Goal: Transaction & Acquisition: Obtain resource

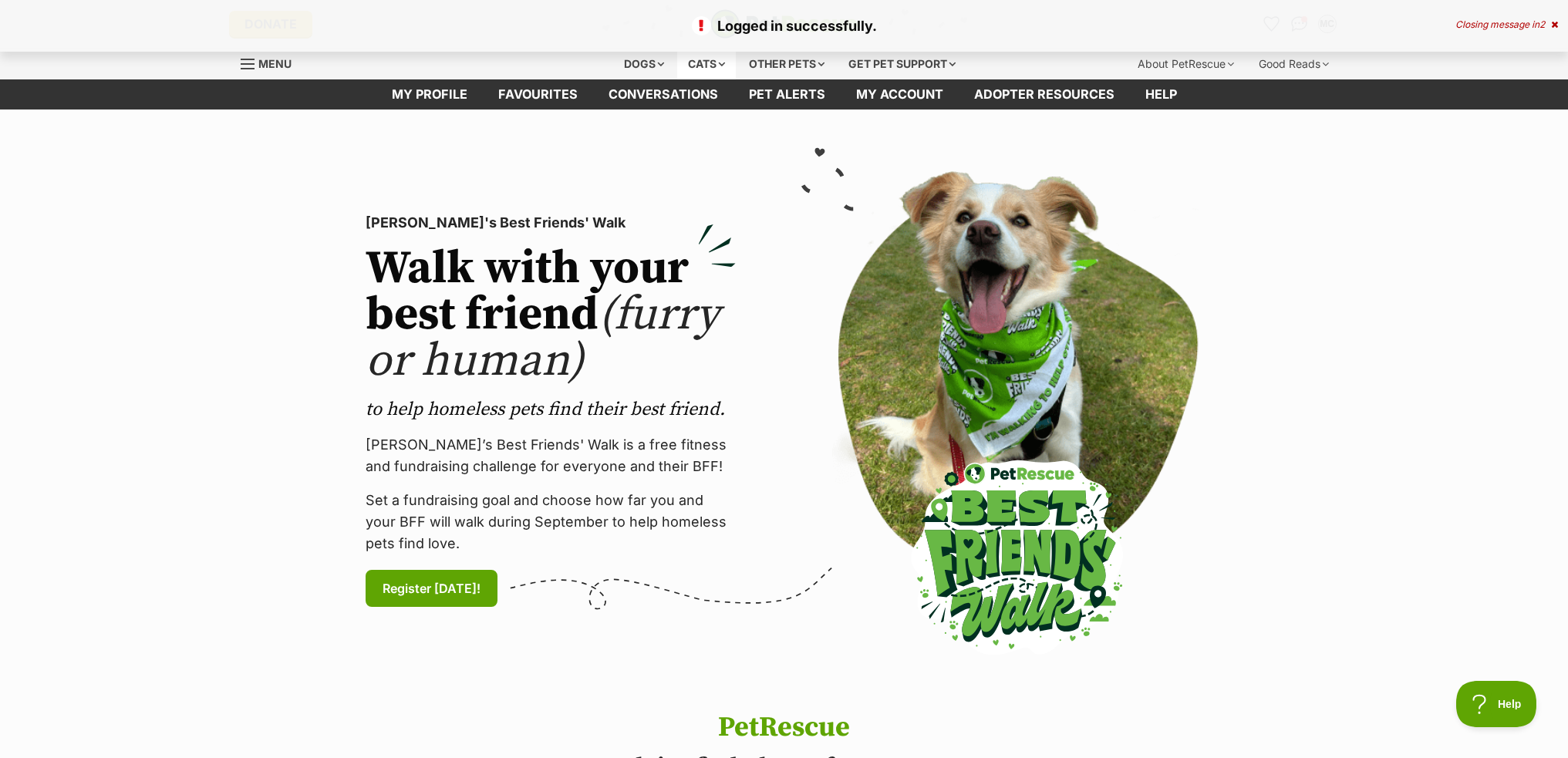
click at [706, 64] on div "Cats" at bounding box center [706, 64] width 58 height 31
click at [269, 62] on span "Menu" at bounding box center [275, 64] width 34 height 13
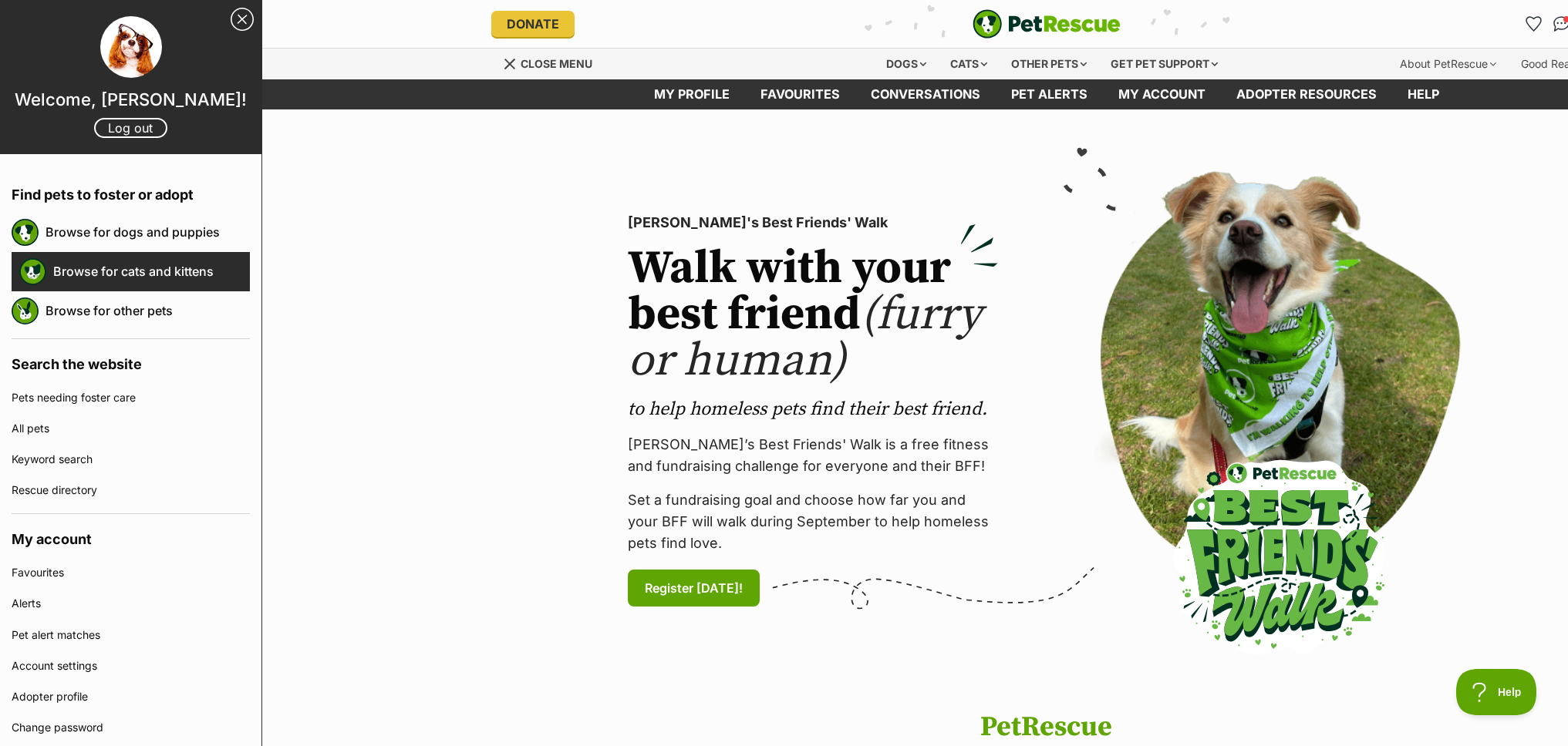
click at [168, 267] on link "Browse for cats and kittens" at bounding box center [151, 271] width 197 height 33
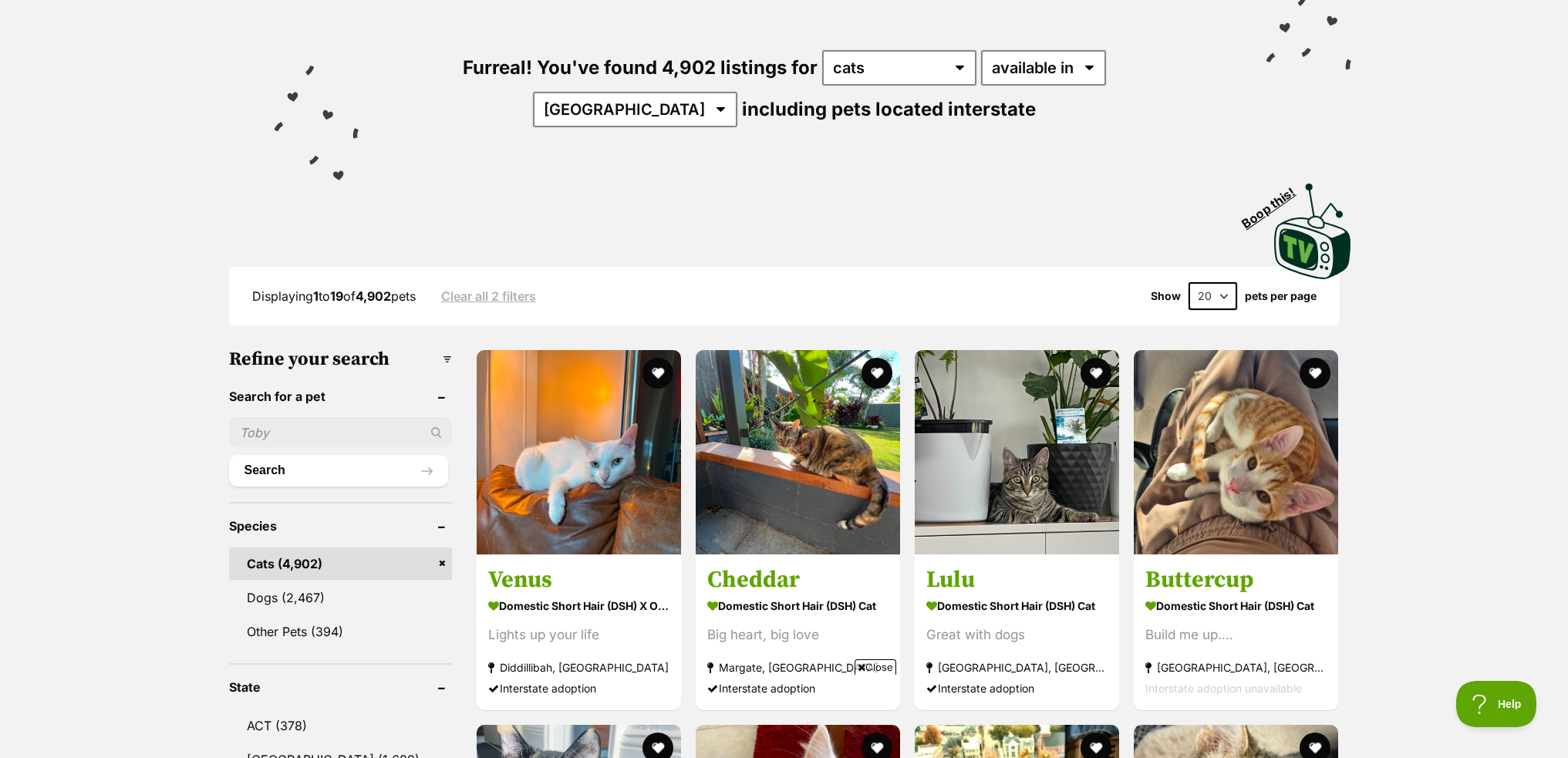
click at [333, 412] on ul "Search" at bounding box center [341, 445] width 223 height 83
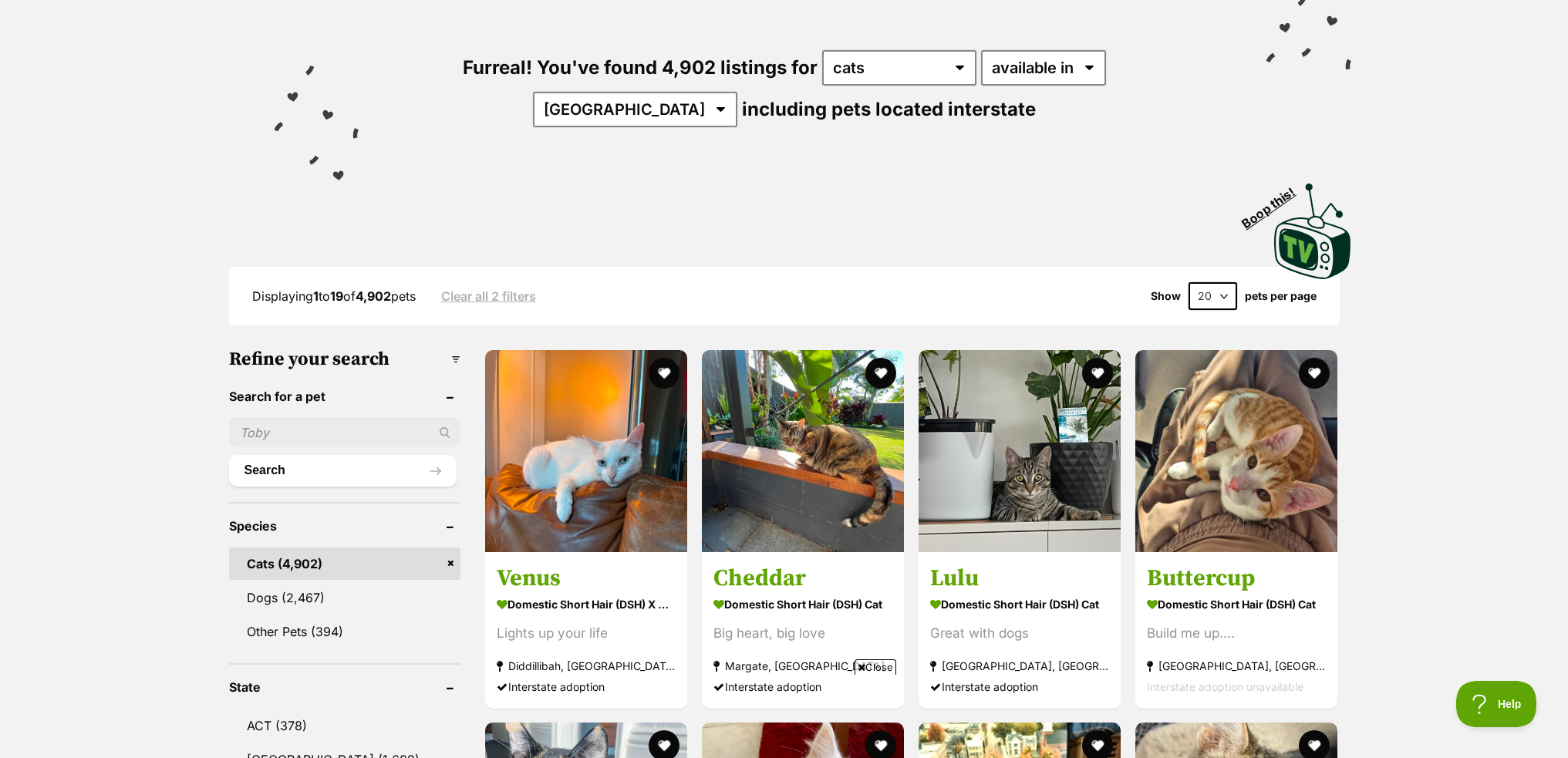
click at [332, 422] on input "text" at bounding box center [345, 432] width 231 height 29
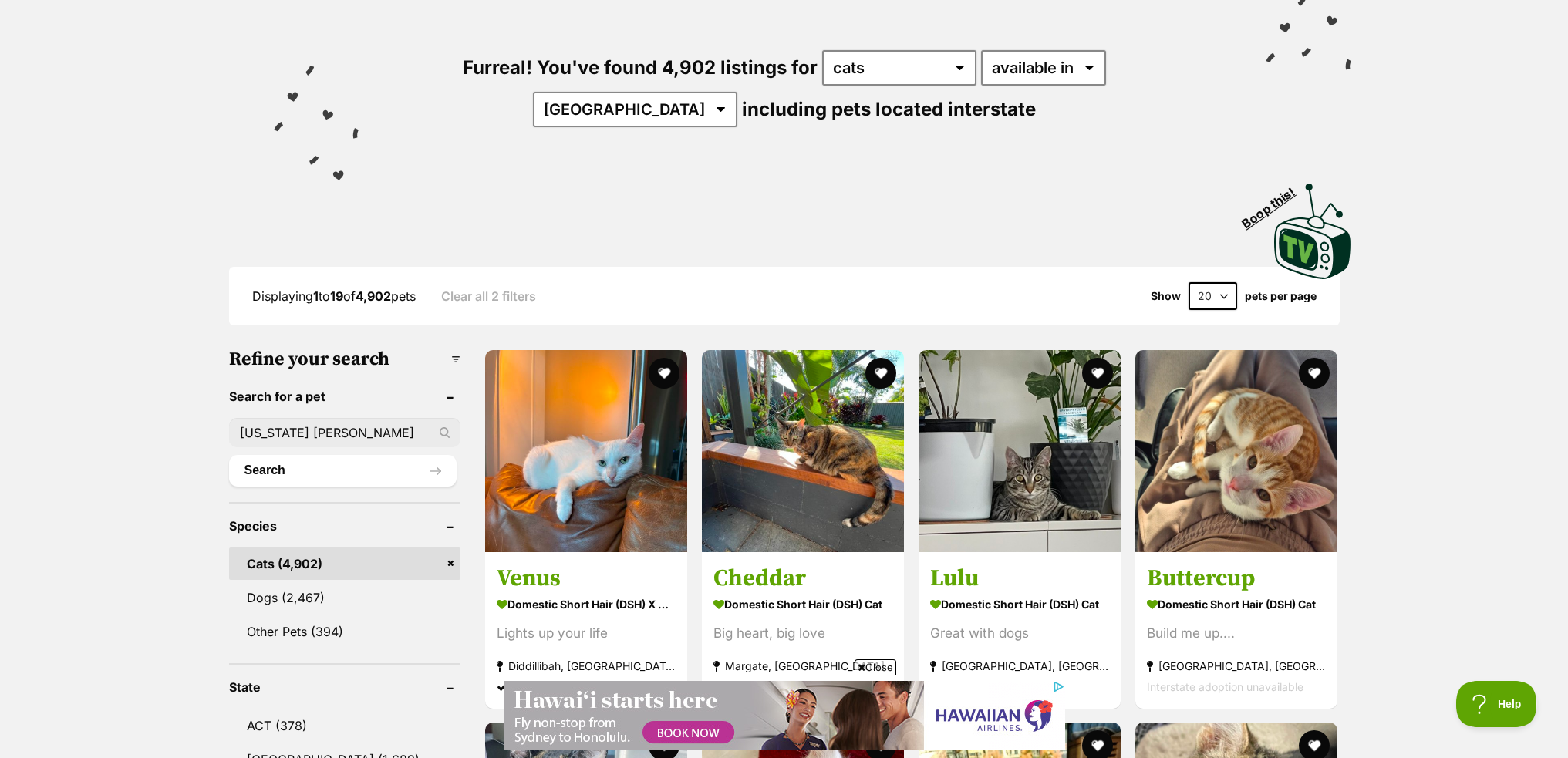
type input "maine coon"
click at [229, 455] on button "Search" at bounding box center [343, 470] width 228 height 31
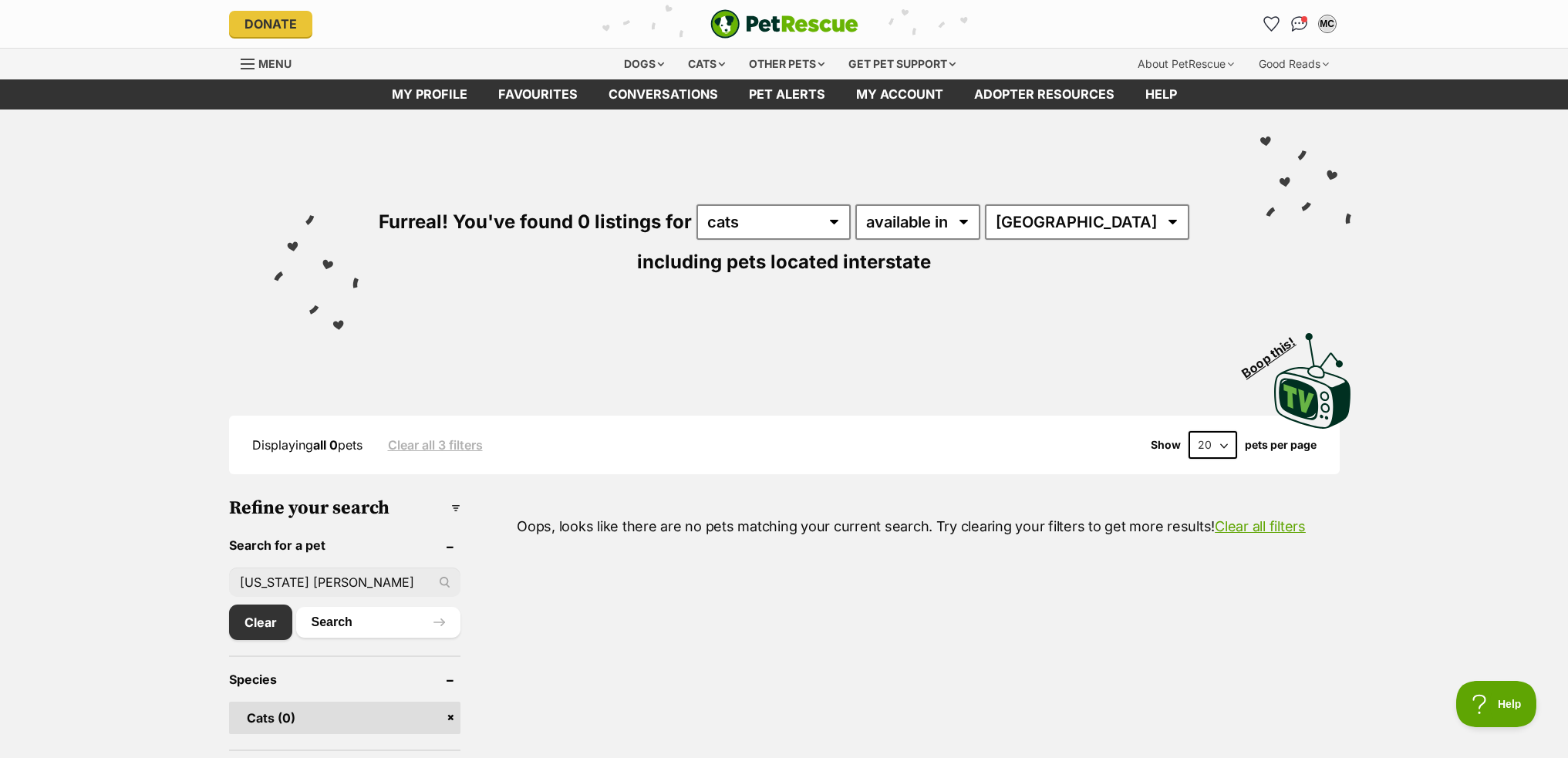
click at [362, 578] on input "[US_STATE] [PERSON_NAME]" at bounding box center [345, 582] width 231 height 29
click at [362, 578] on input "maine coon" at bounding box center [345, 582] width 231 height 29
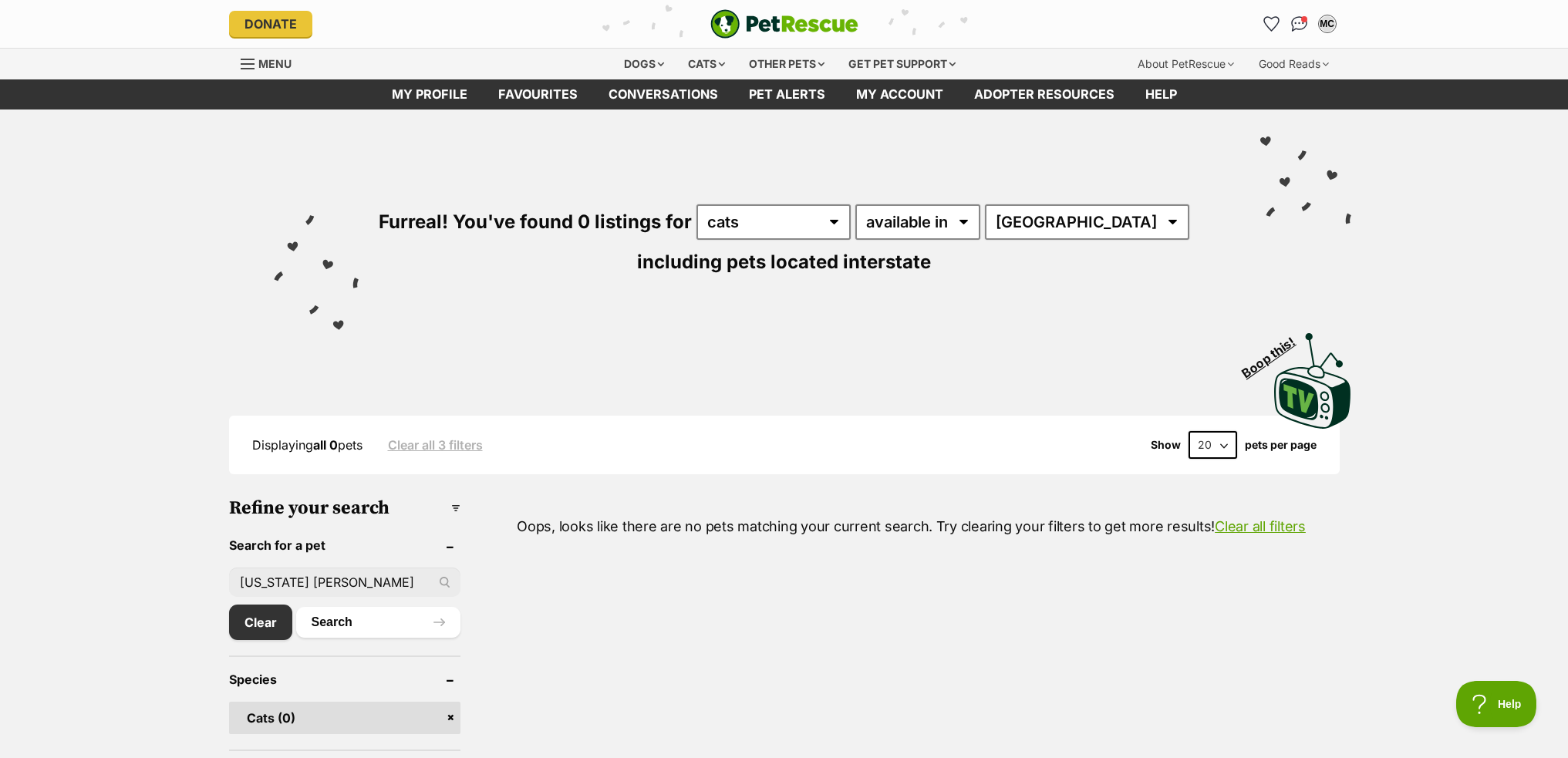
click at [362, 578] on input "maine coon" at bounding box center [345, 582] width 231 height 29
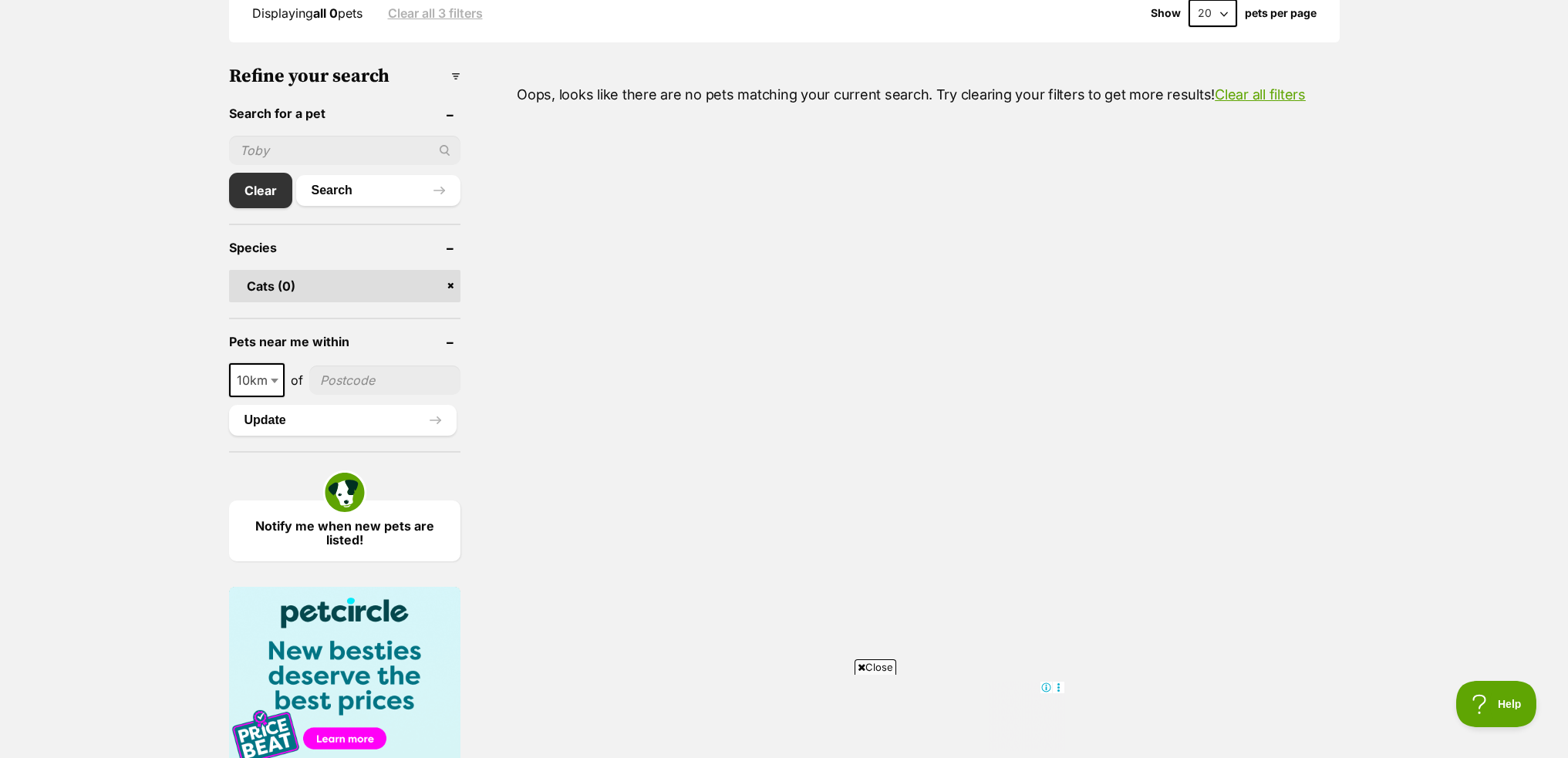
scroll to position [540, 0]
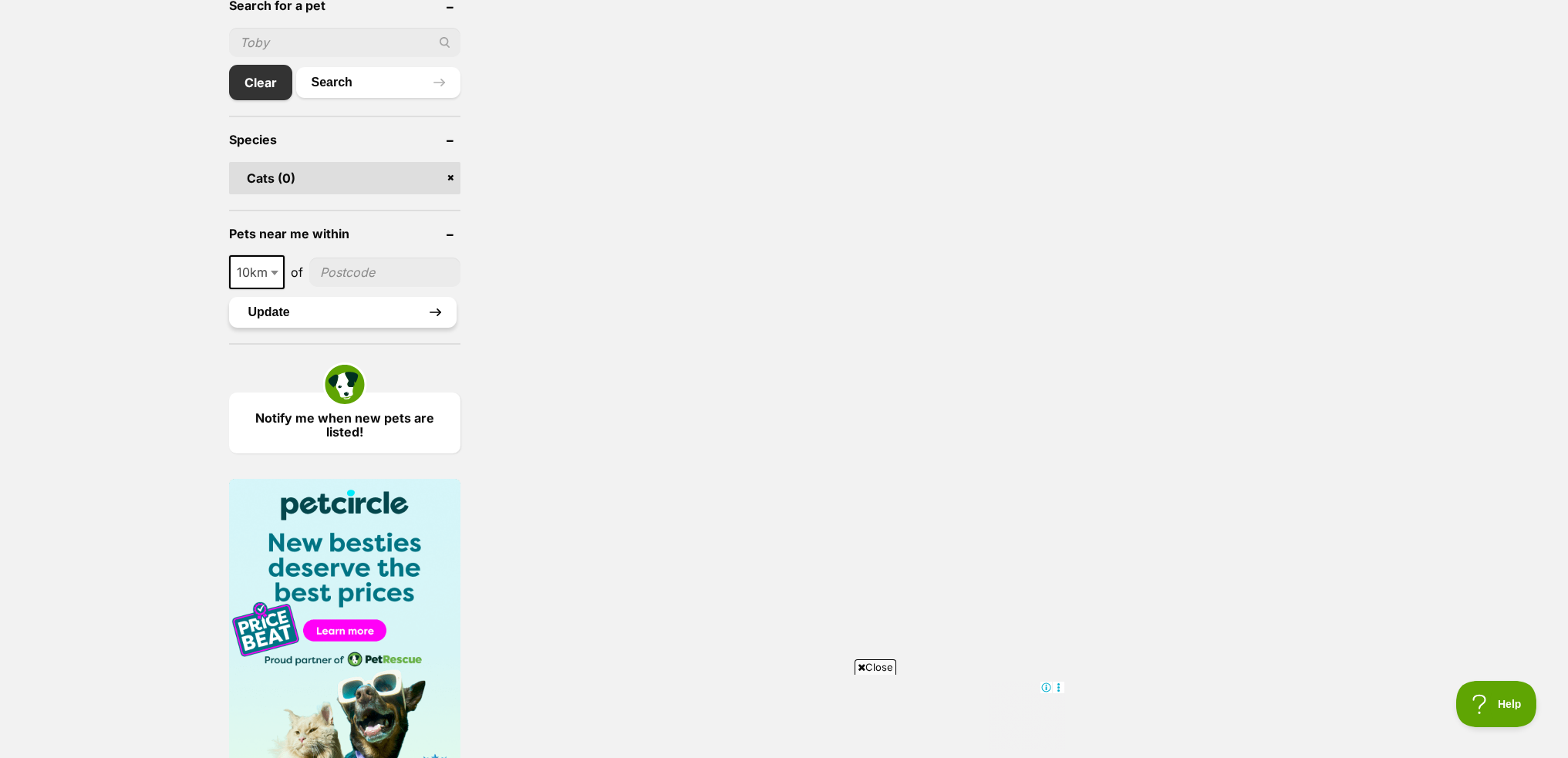
click at [413, 305] on button "Update" at bounding box center [343, 311] width 228 height 31
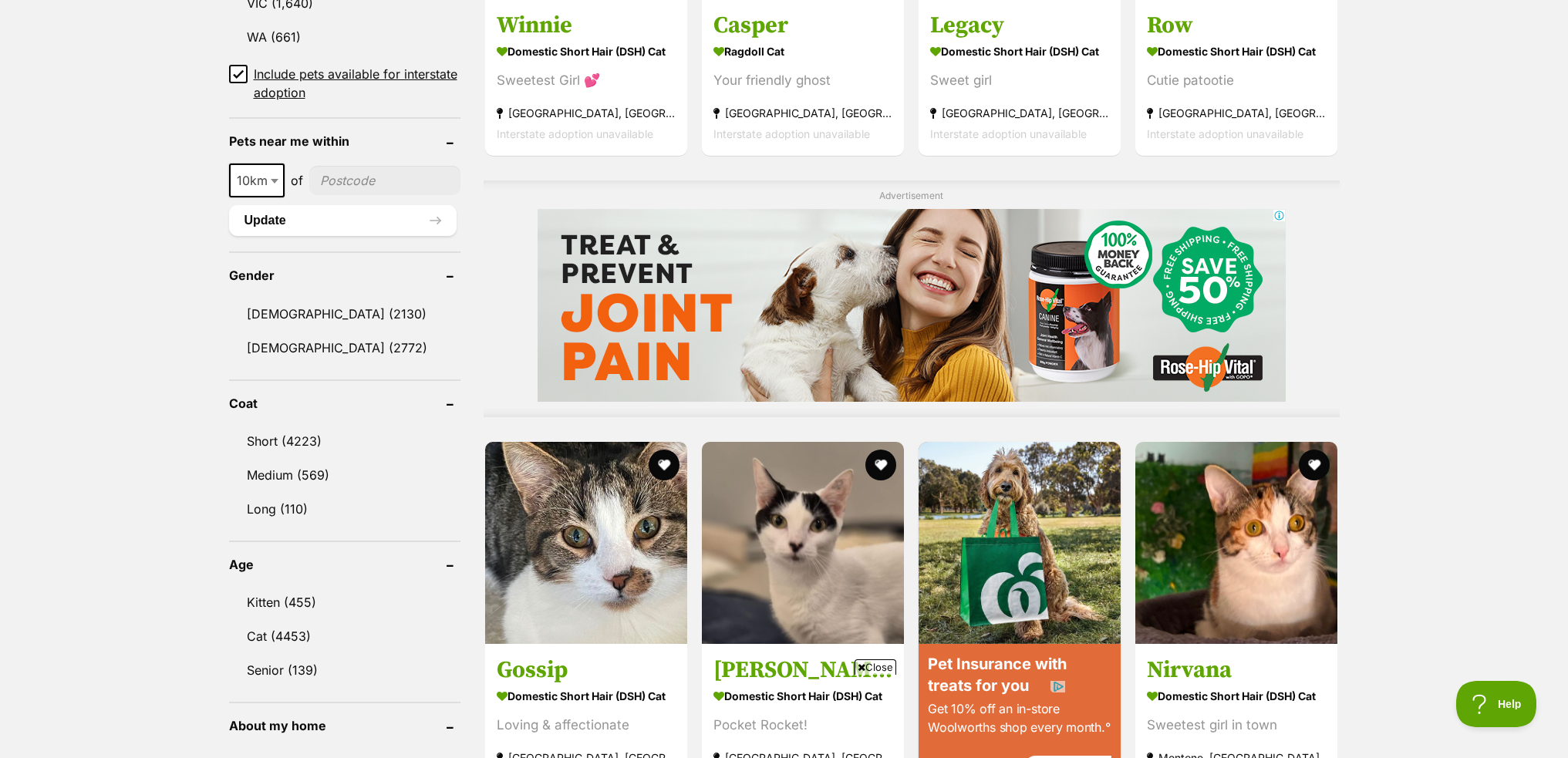
scroll to position [1234, 0]
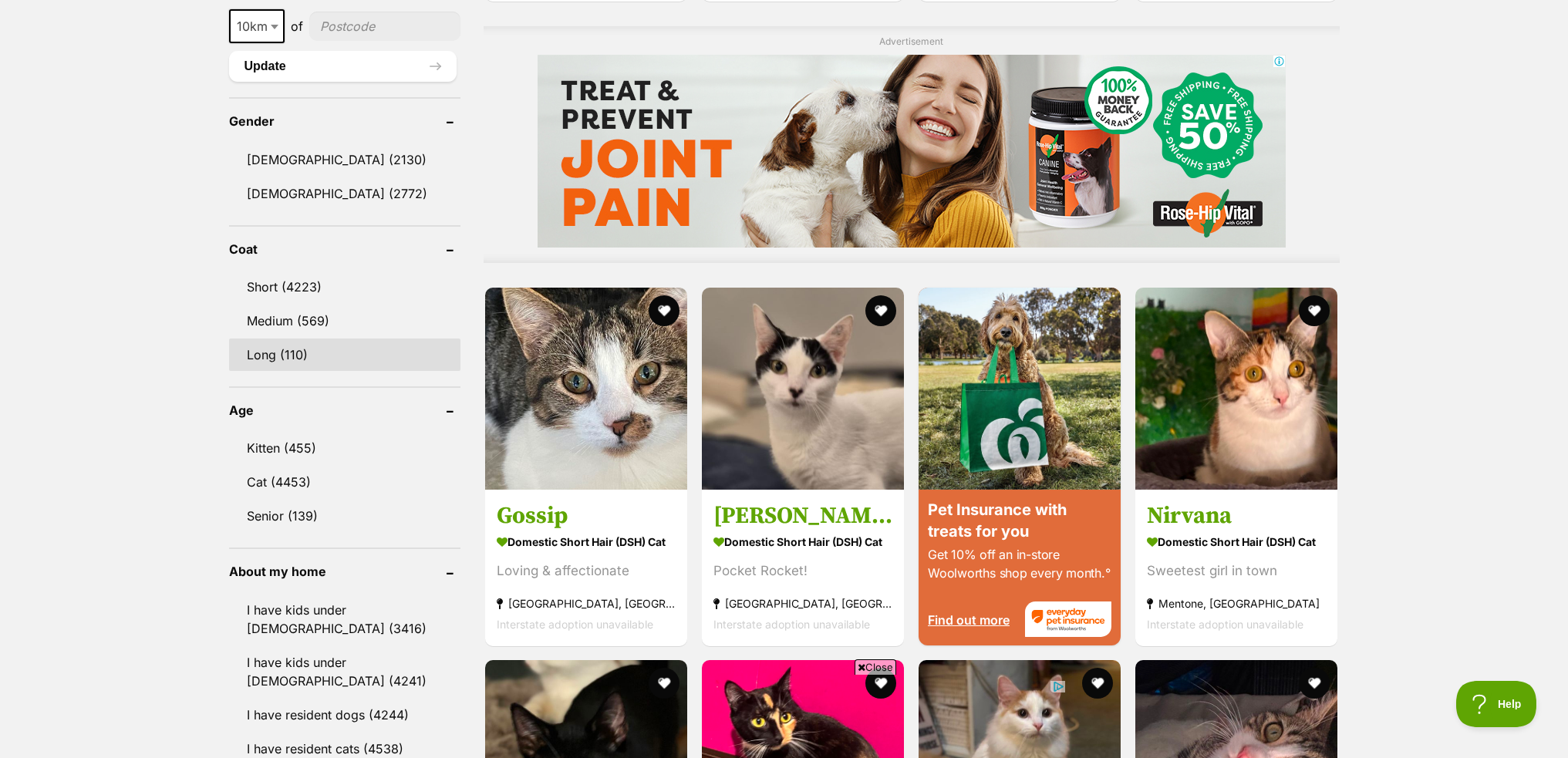
click at [340, 343] on link "Long (110)" at bounding box center [345, 355] width 231 height 33
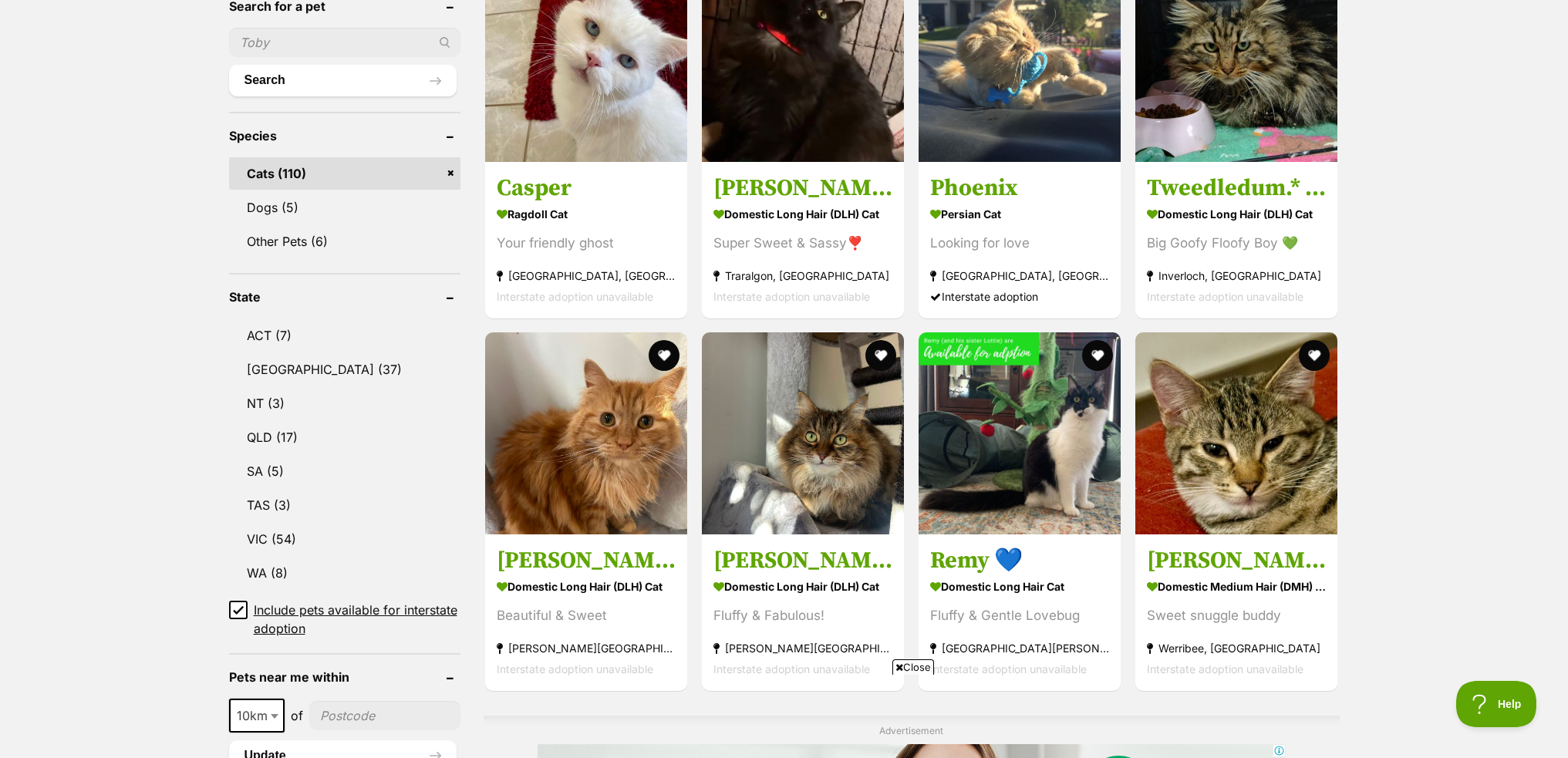
scroll to position [694, 0]
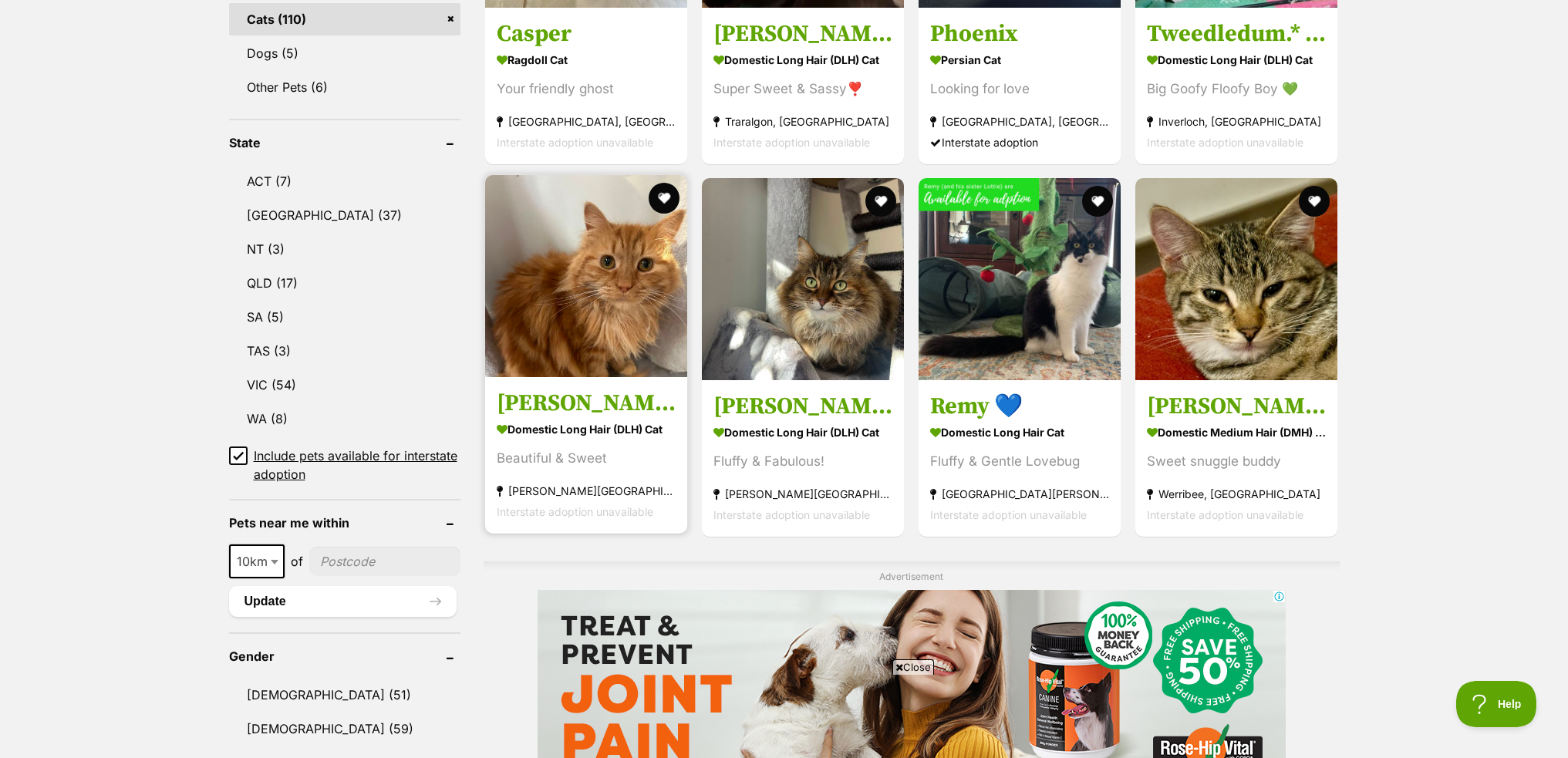
drag, startPoint x: 841, startPoint y: 356, endPoint x: 599, endPoint y: 346, distance: 242.2
drag, startPoint x: 599, startPoint y: 346, endPoint x: 159, endPoint y: 352, distance: 440.0
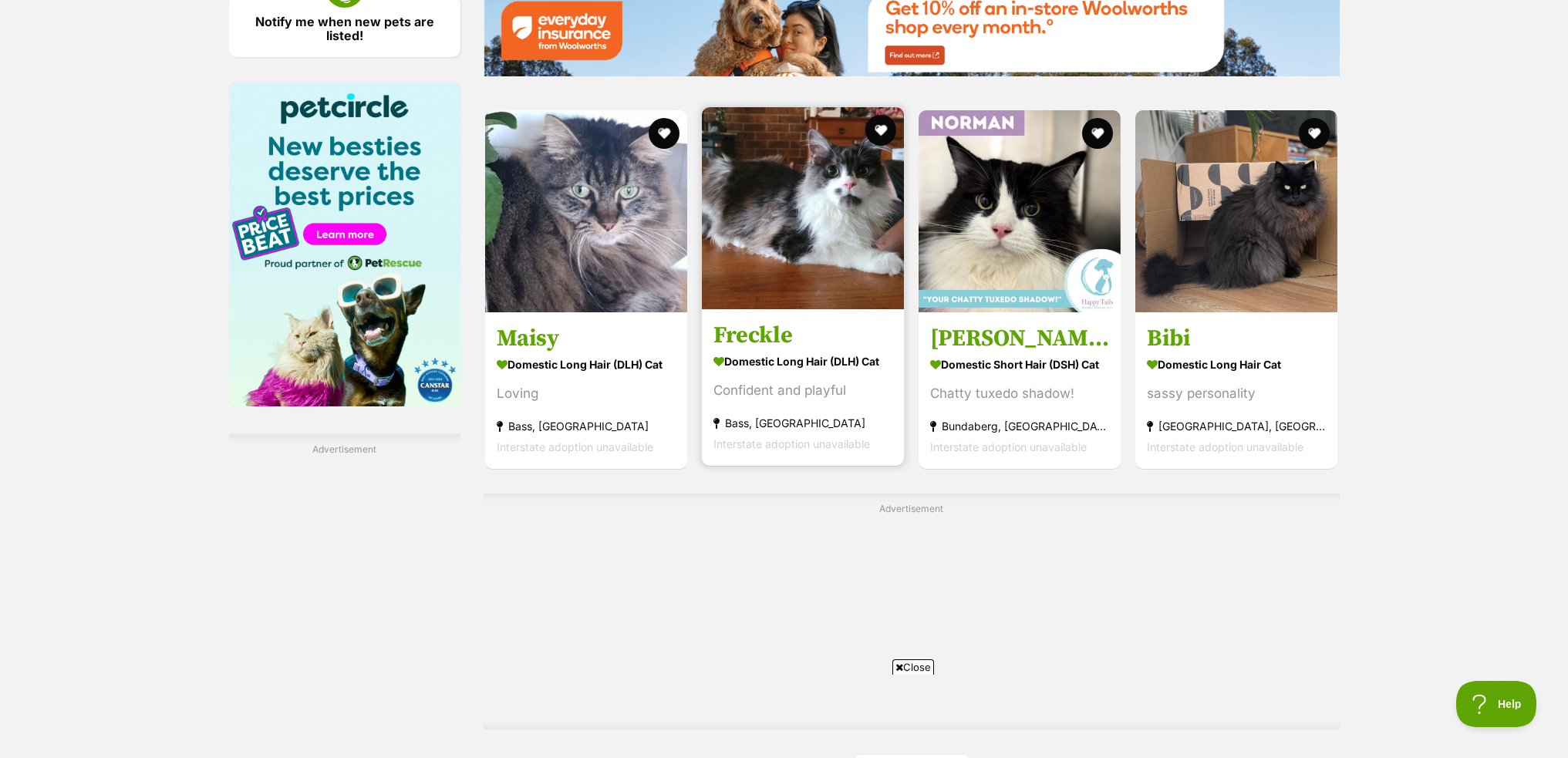
scroll to position [2622, 0]
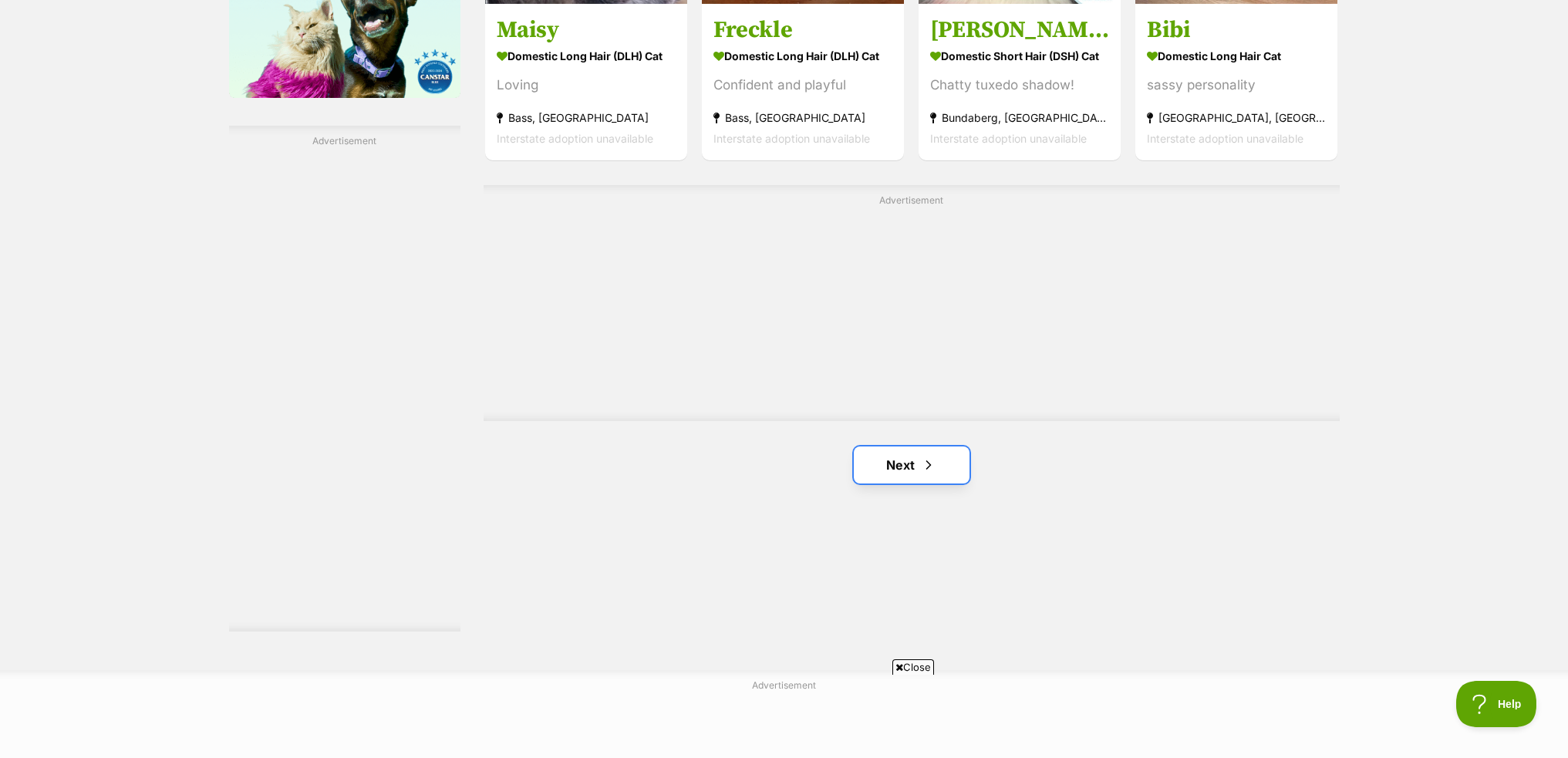
click at [927, 474] on span "Next page" at bounding box center [927, 464] width 15 height 19
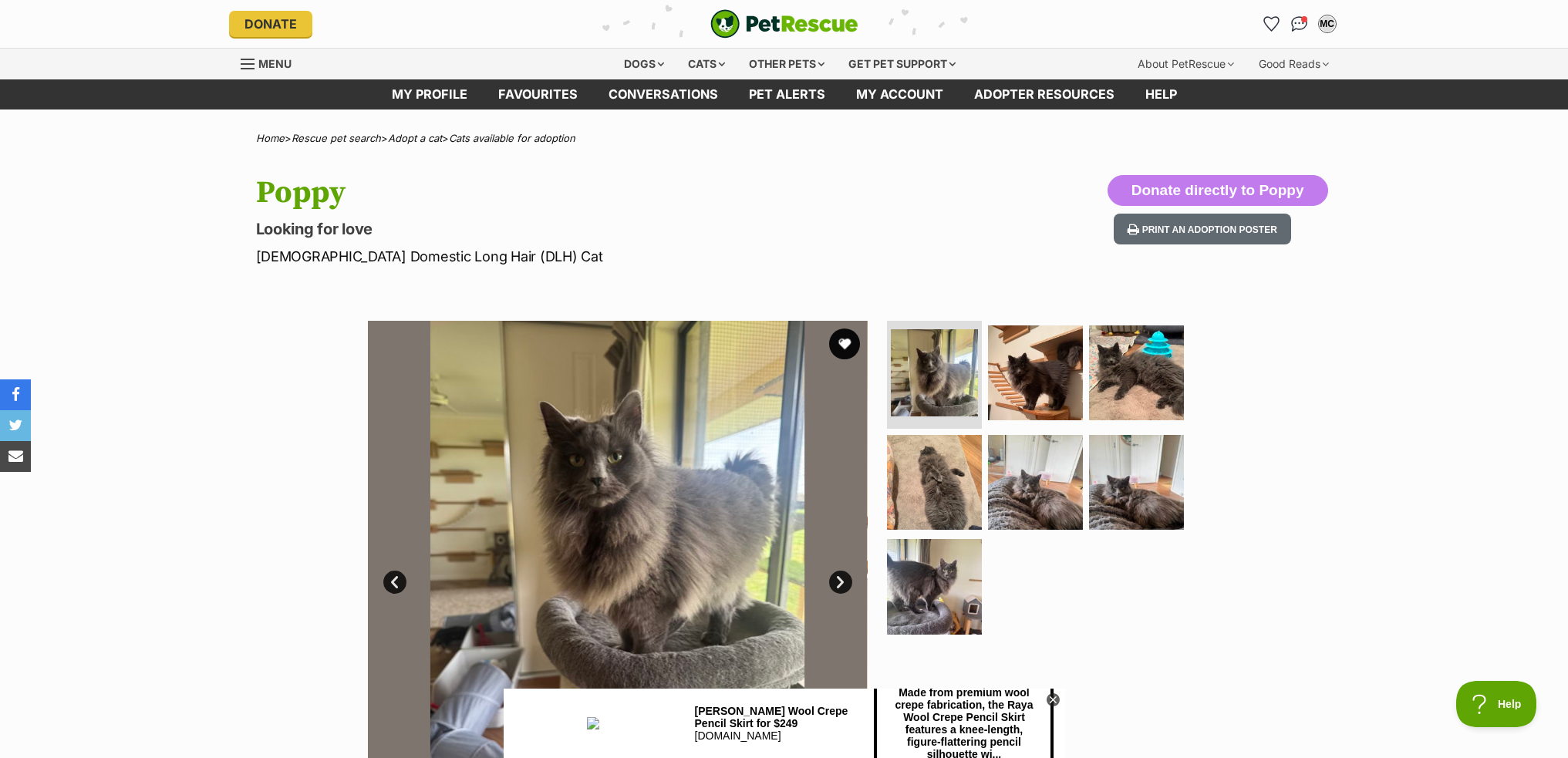
click at [848, 585] on link "Next" at bounding box center [840, 582] width 23 height 23
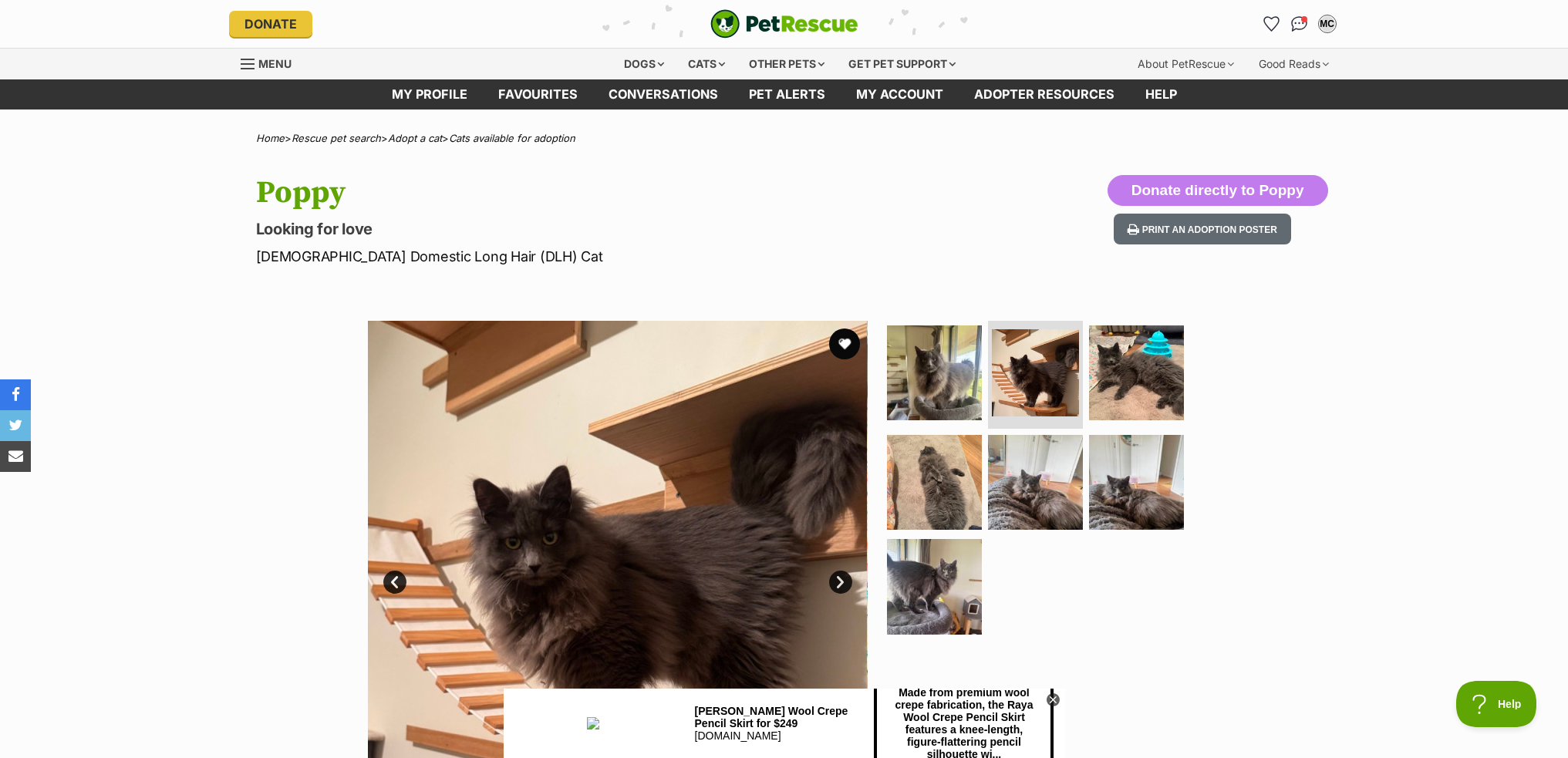
click at [848, 585] on link "Next" at bounding box center [840, 582] width 23 height 23
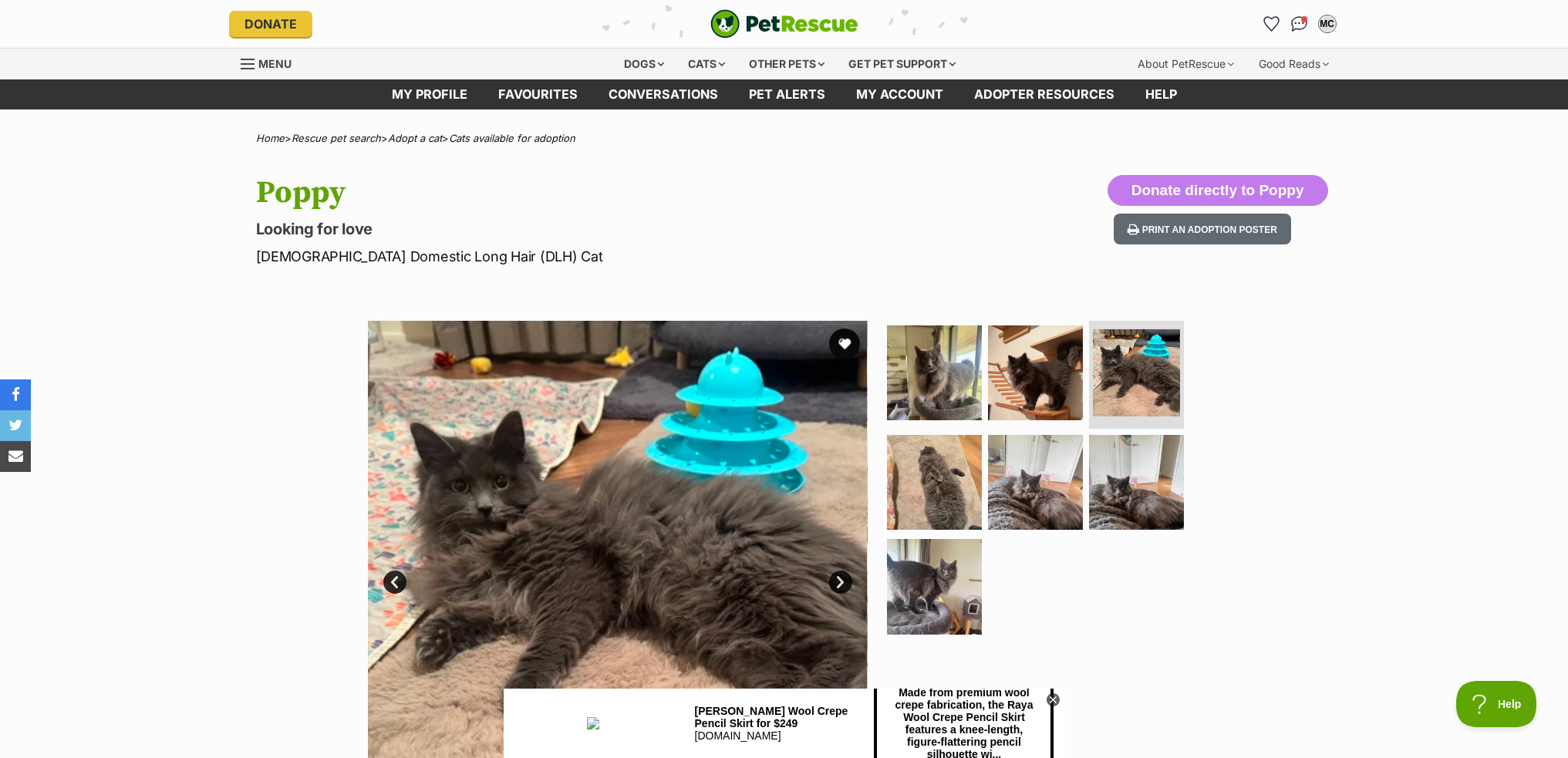
click at [848, 585] on link "Next" at bounding box center [840, 582] width 23 height 23
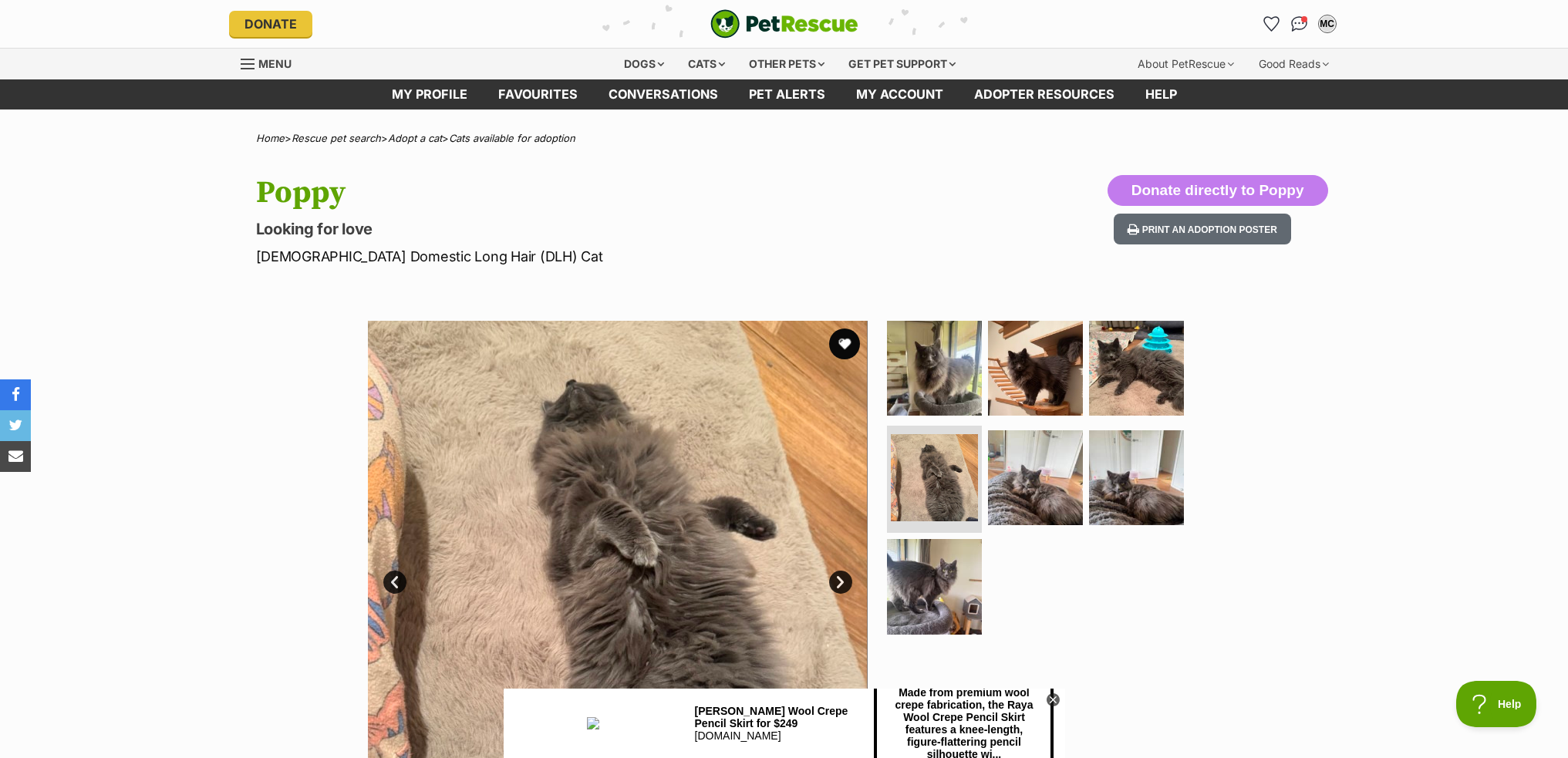
click at [848, 585] on link "Next" at bounding box center [840, 582] width 23 height 23
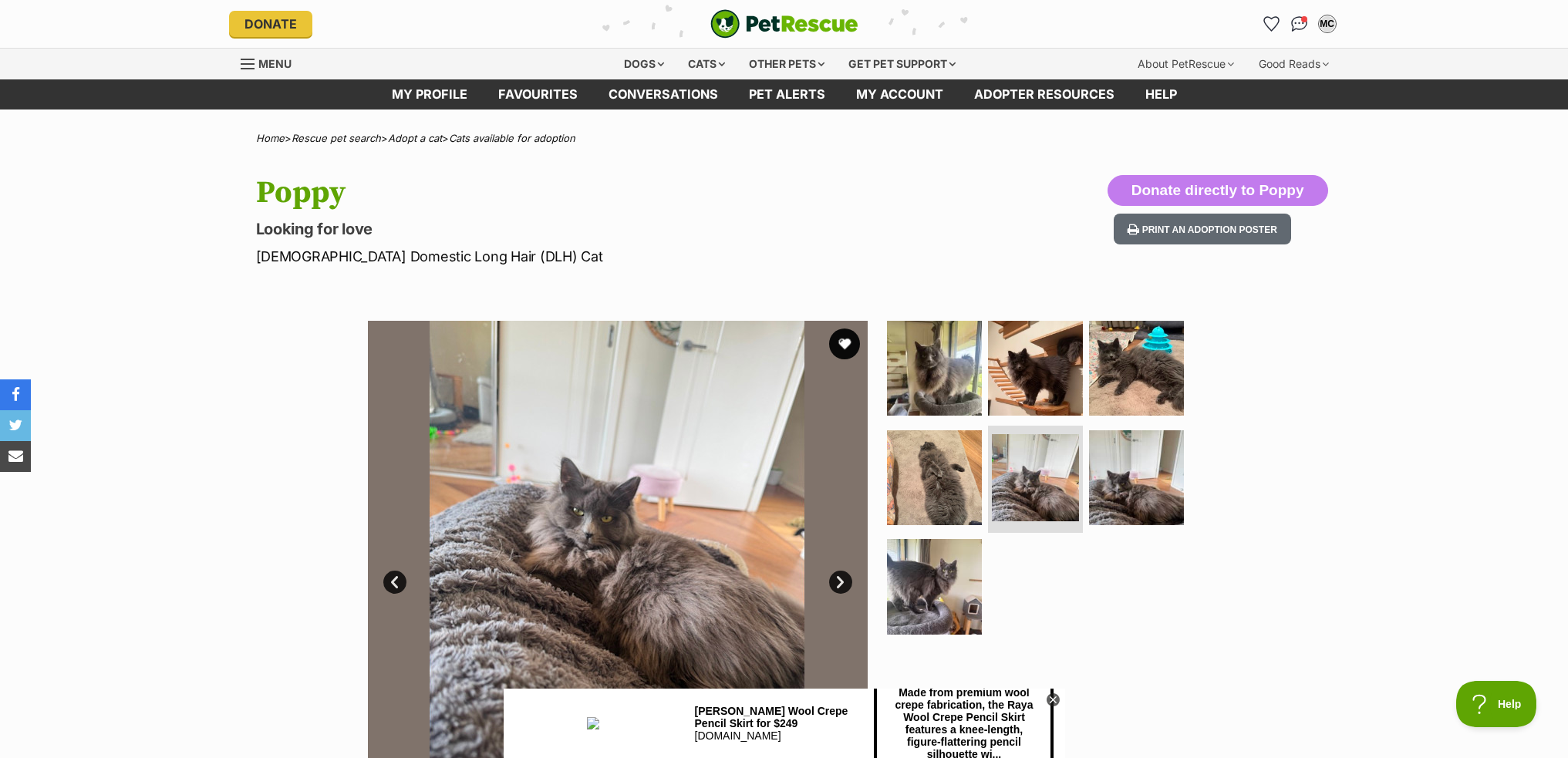
click at [848, 585] on link "Next" at bounding box center [840, 582] width 23 height 23
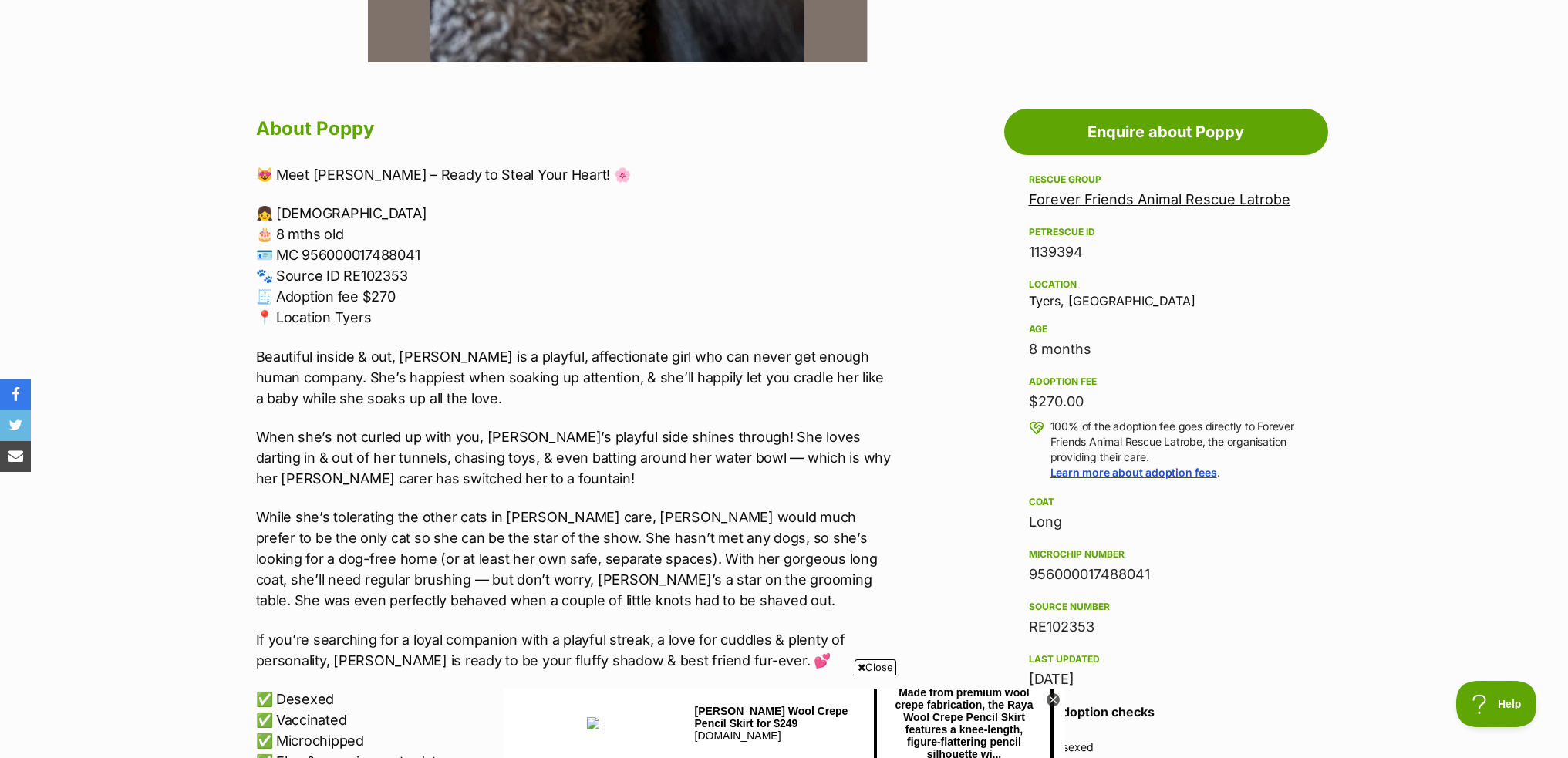
scroll to position [926, 0]
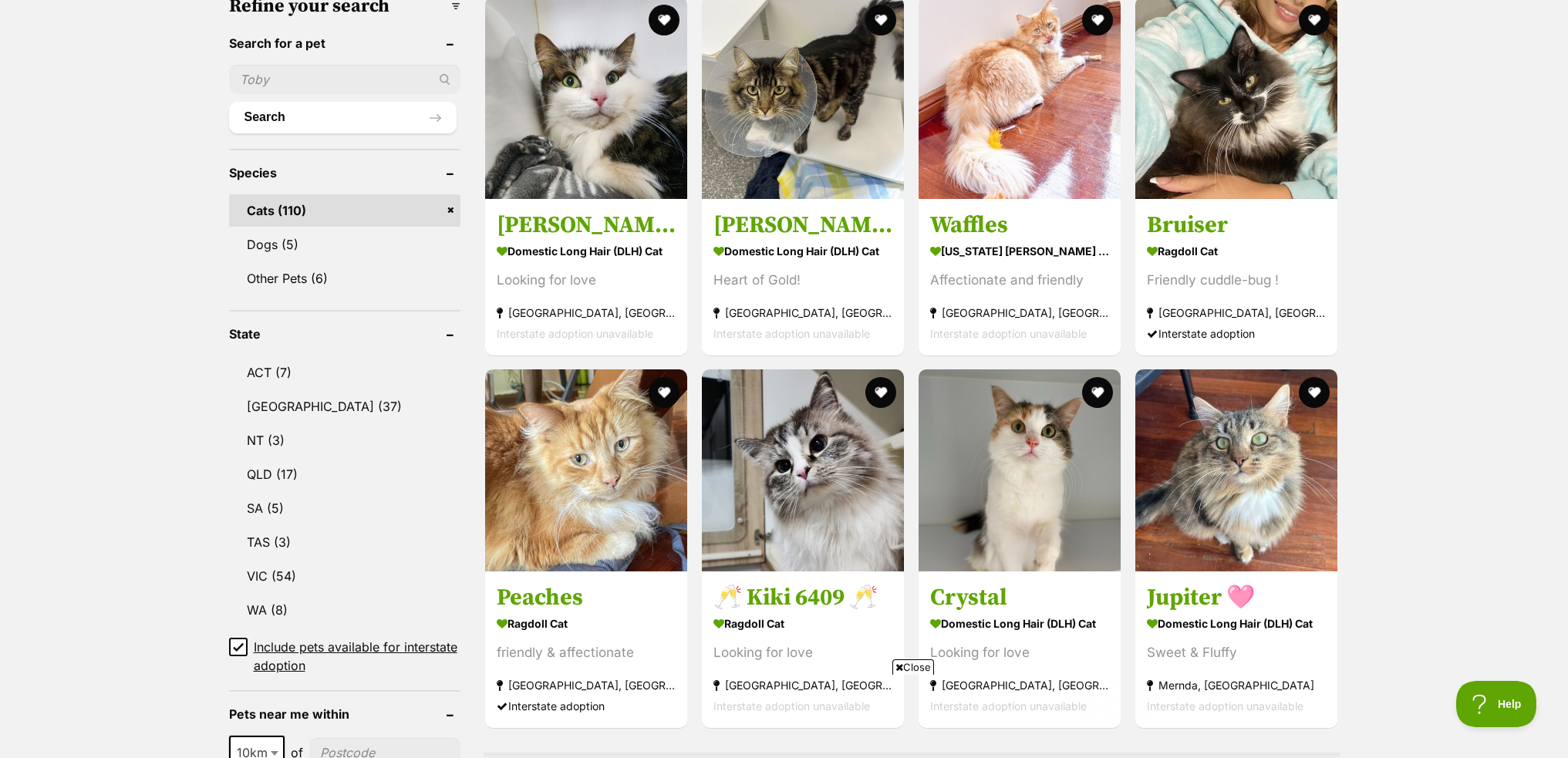
scroll to position [617, 0]
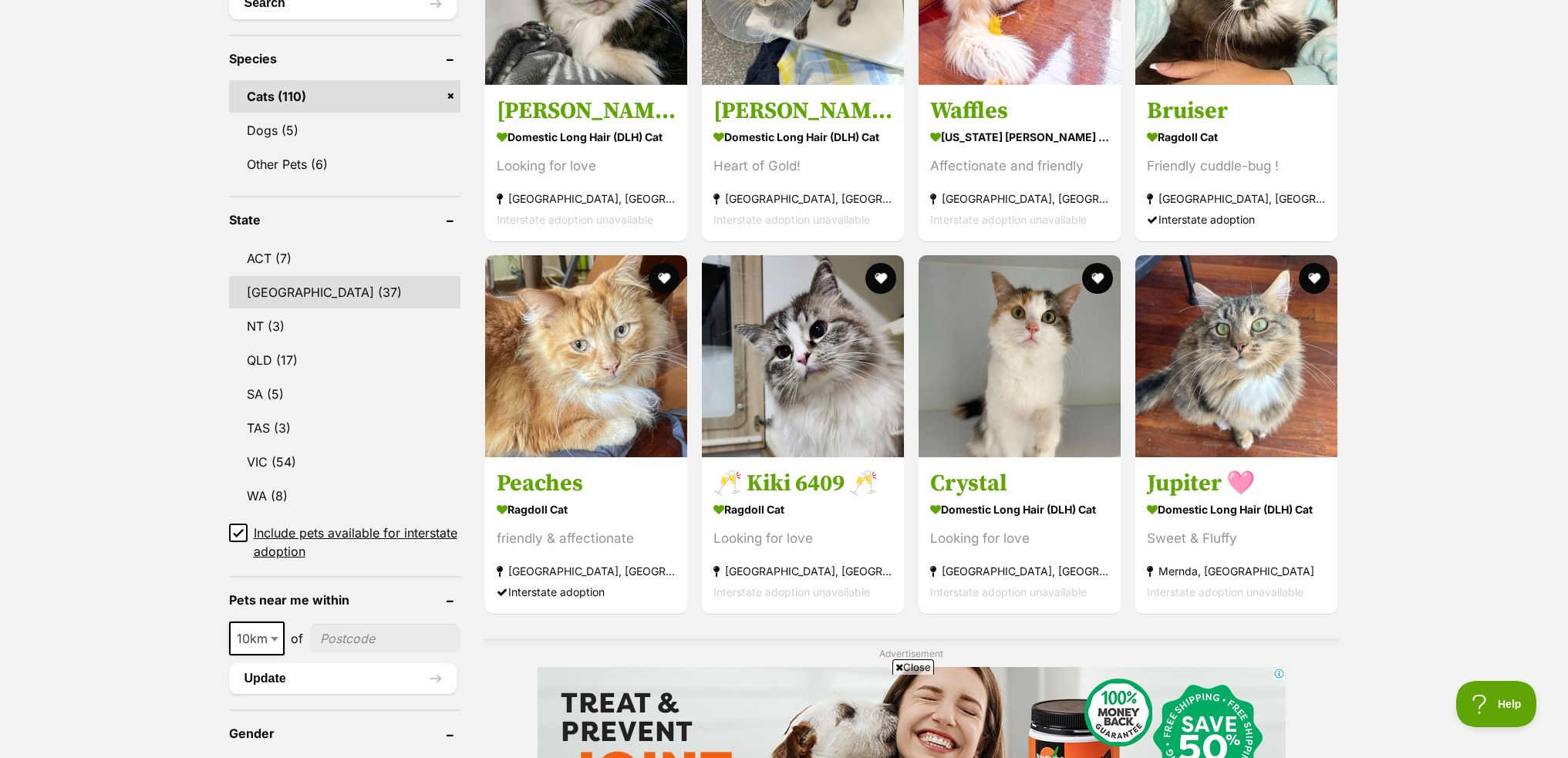
click at [315, 295] on link "[GEOGRAPHIC_DATA] (37)" at bounding box center [345, 292] width 231 height 33
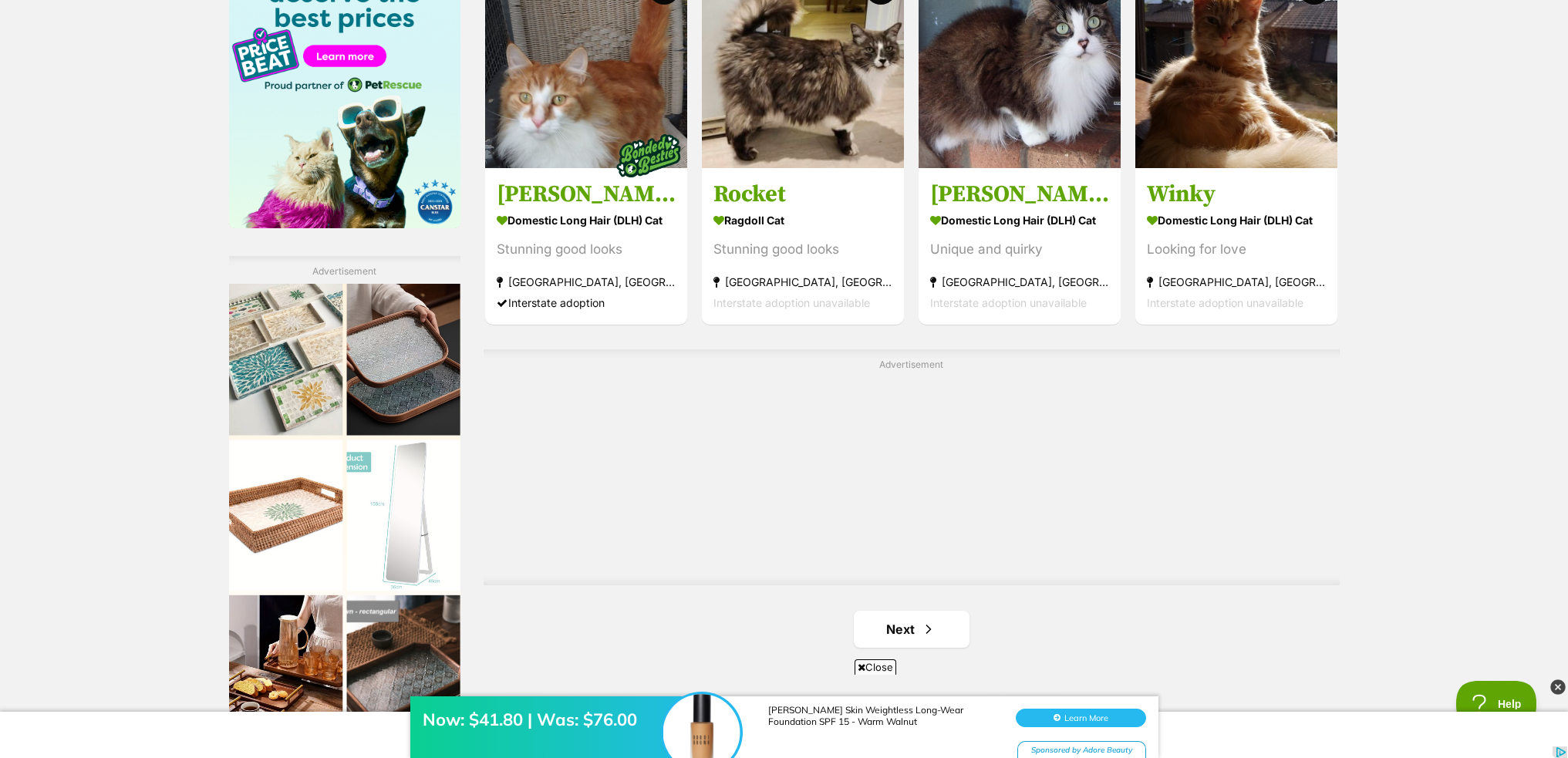
scroll to position [2467, 0]
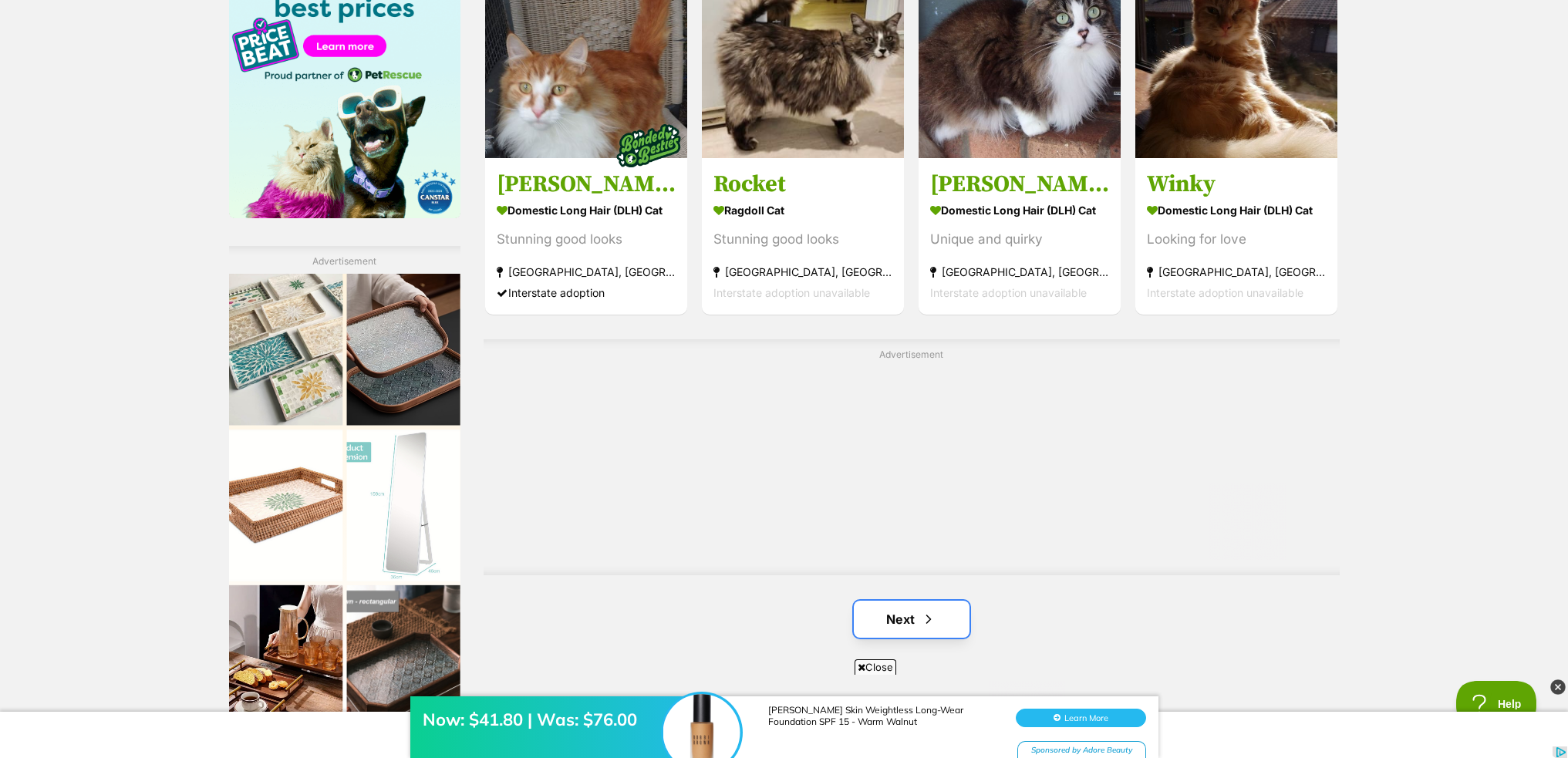
click at [920, 614] on span "Next page" at bounding box center [927, 619] width 15 height 19
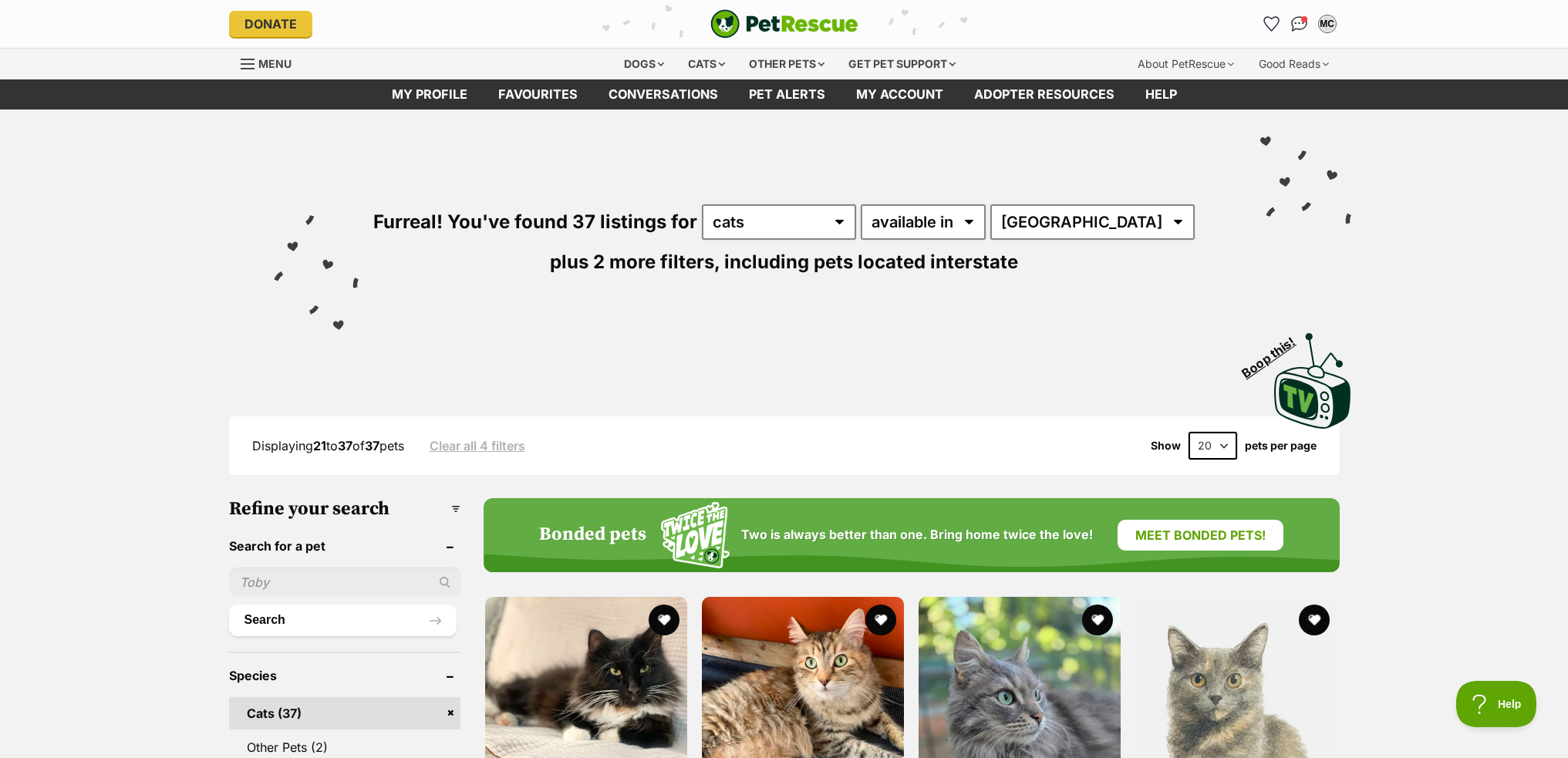
click at [250, 64] on span "Menu" at bounding box center [248, 64] width 14 height 2
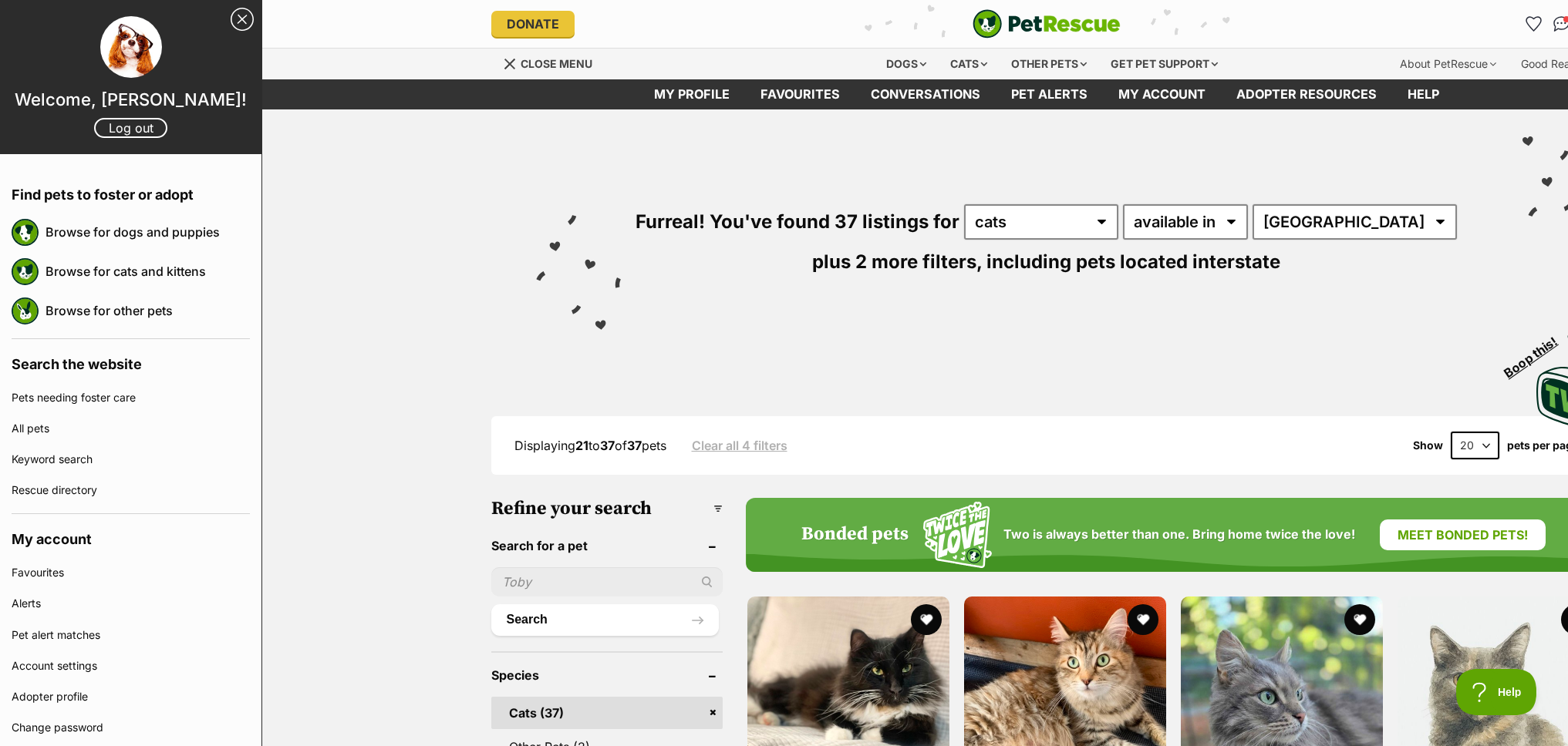
click at [1034, 21] on img "PetRescue" at bounding box center [1047, 23] width 148 height 29
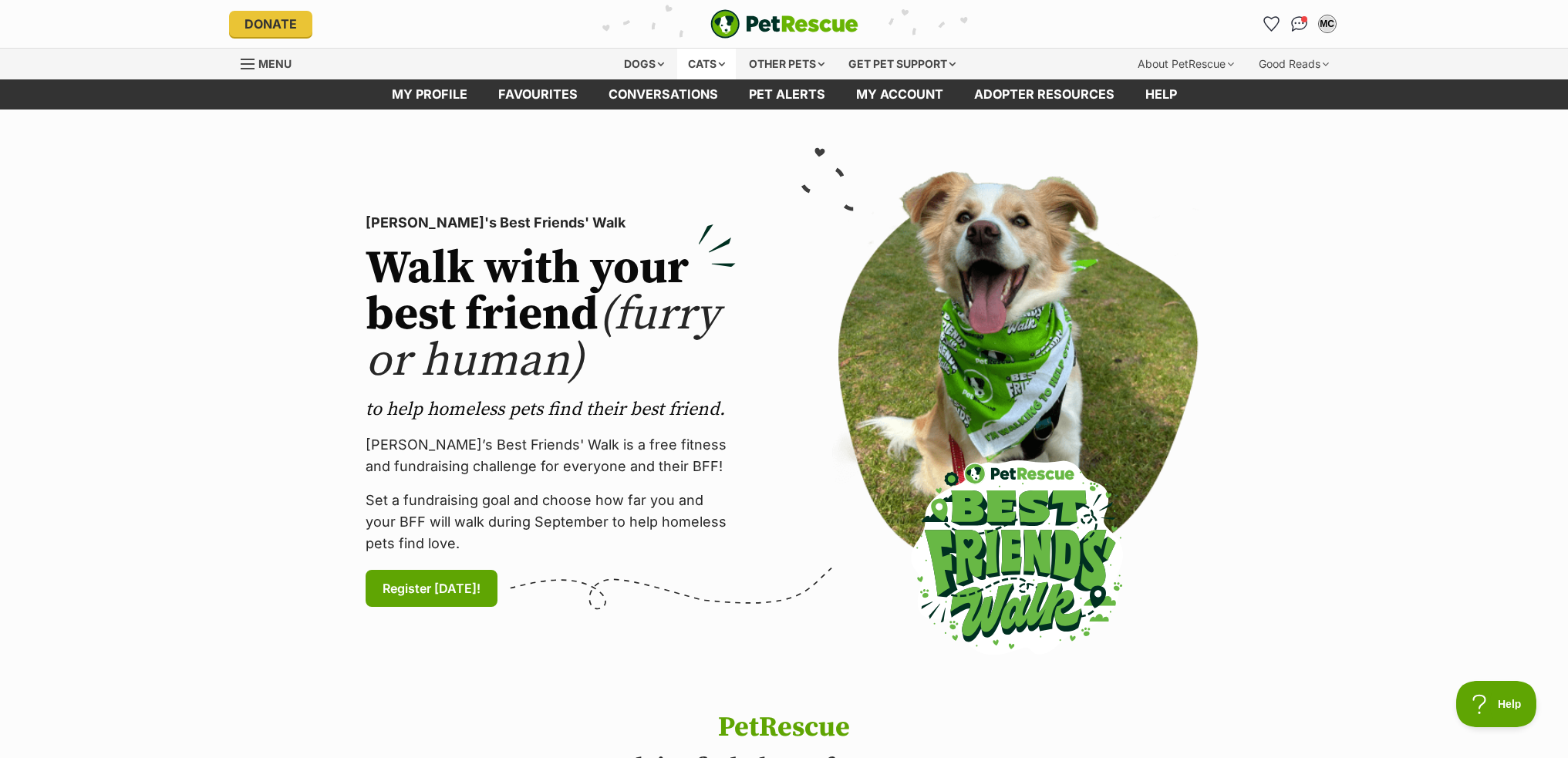
click at [686, 59] on div "Cats" at bounding box center [706, 64] width 58 height 31
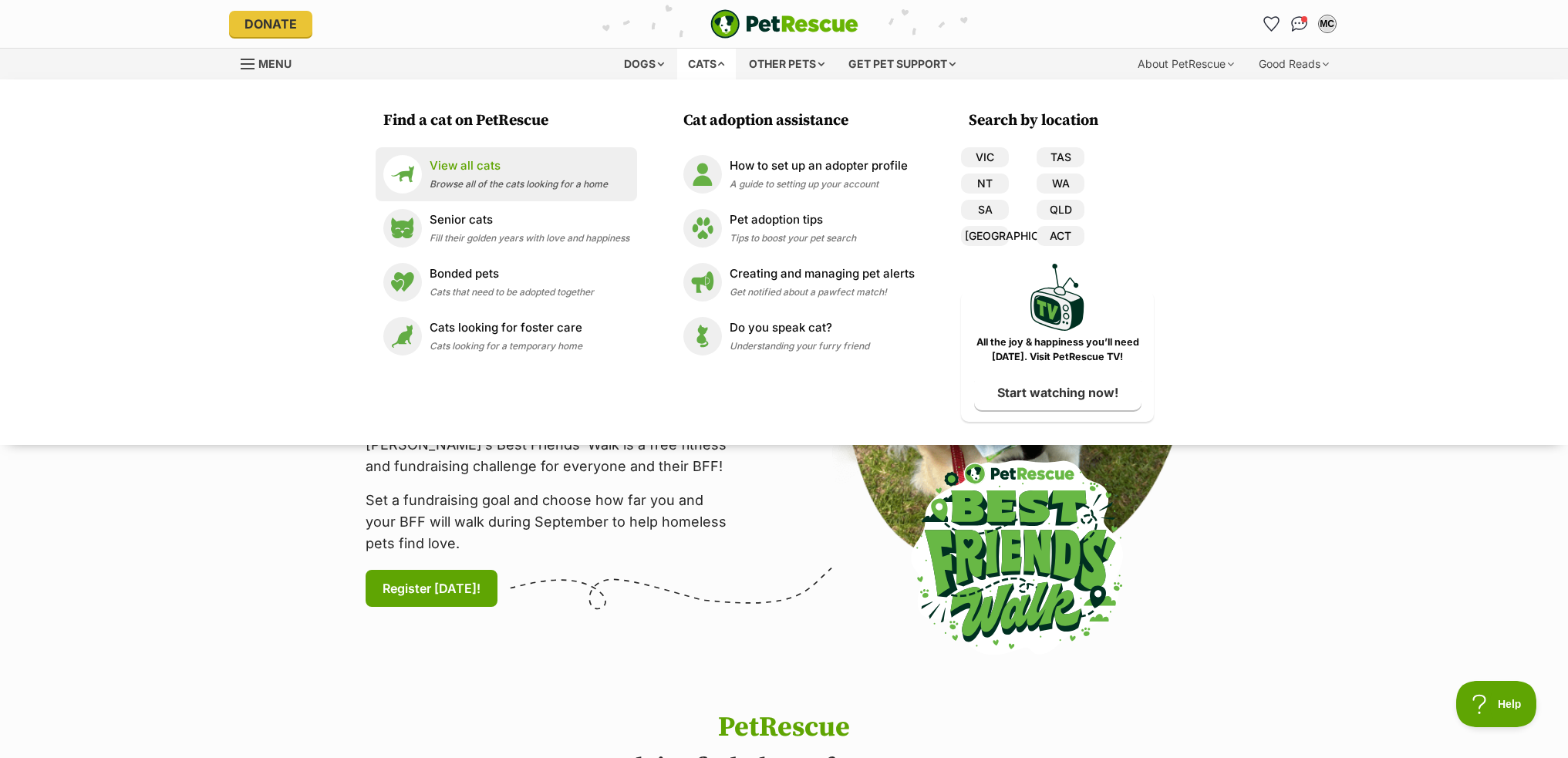
click at [537, 169] on p "View all cats" at bounding box center [519, 166] width 178 height 18
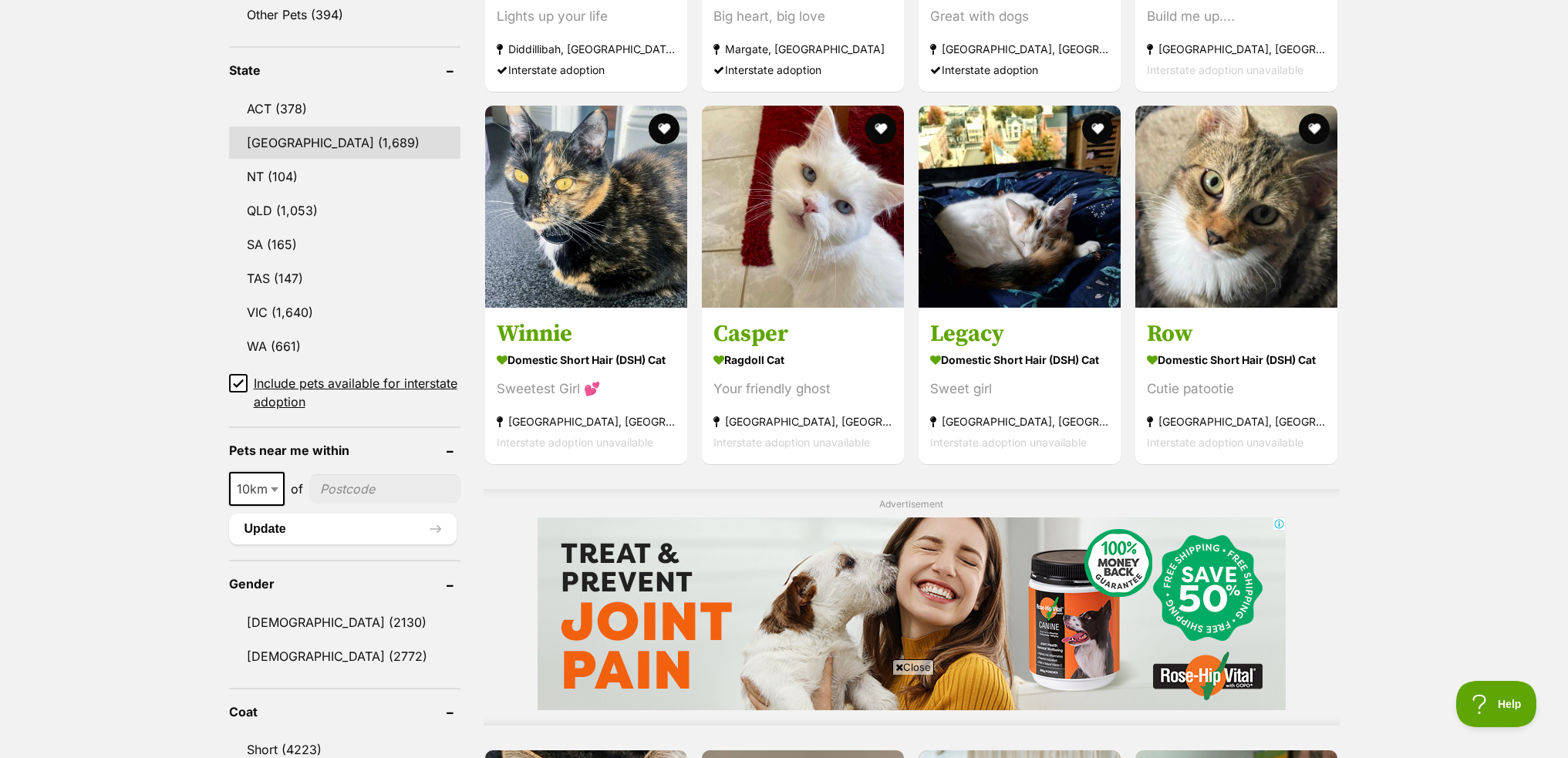
click at [294, 144] on link "NSW (1,689)" at bounding box center [345, 142] width 231 height 33
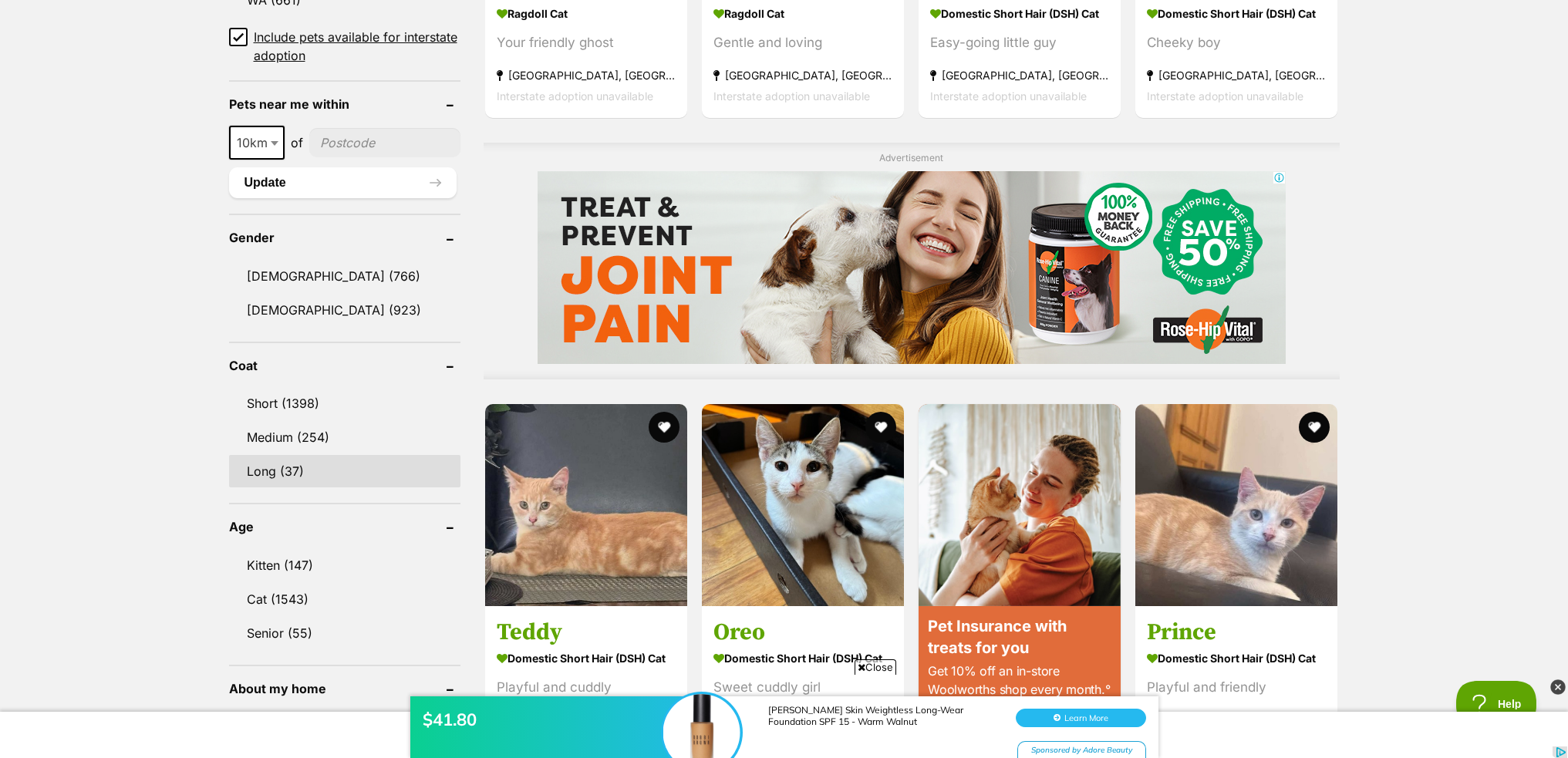
scroll to position [1157, 0]
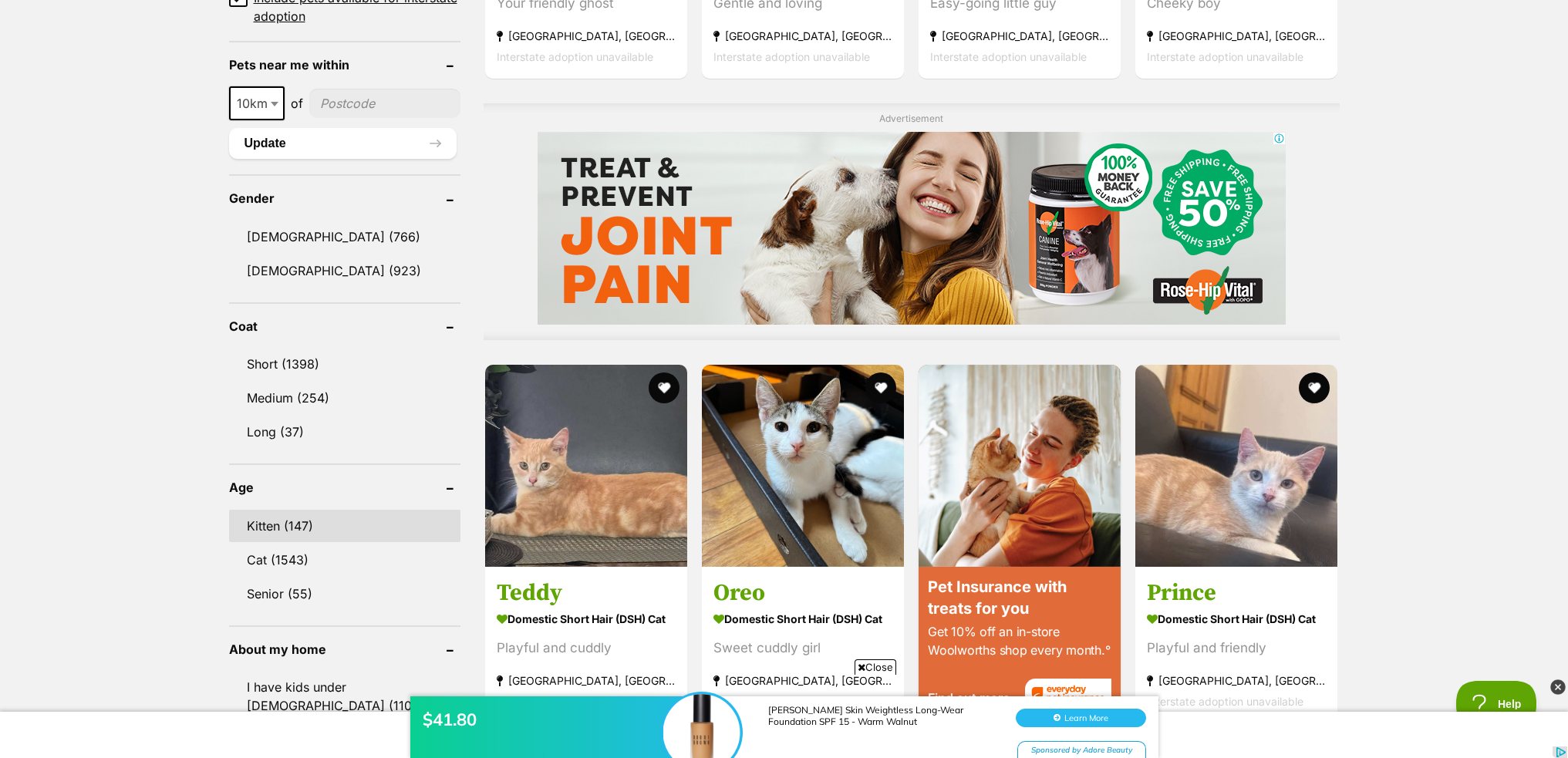
click at [296, 510] on link "Kitten (147)" at bounding box center [345, 526] width 231 height 33
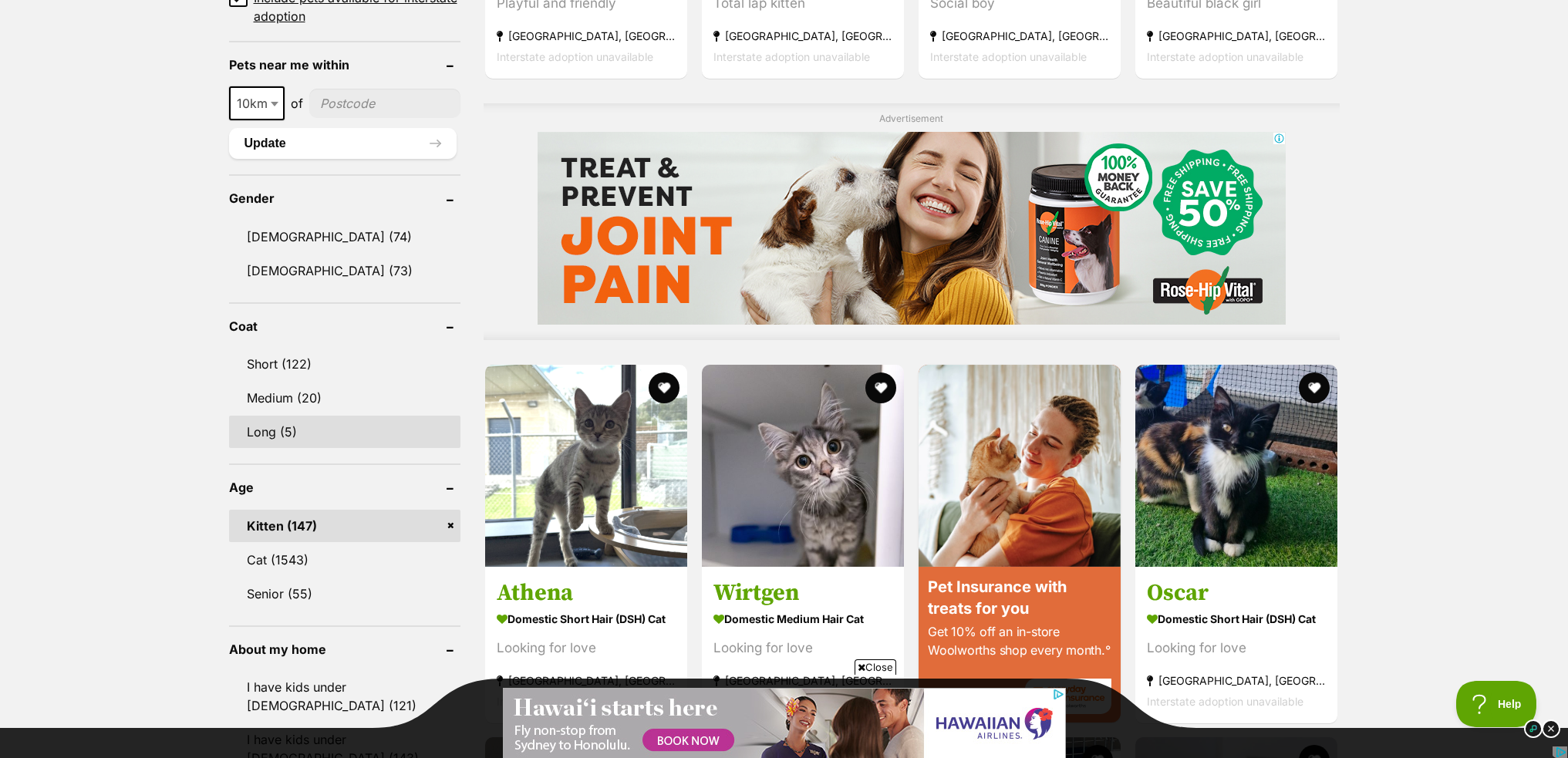
click at [336, 435] on link "Long (5)" at bounding box center [345, 432] width 231 height 33
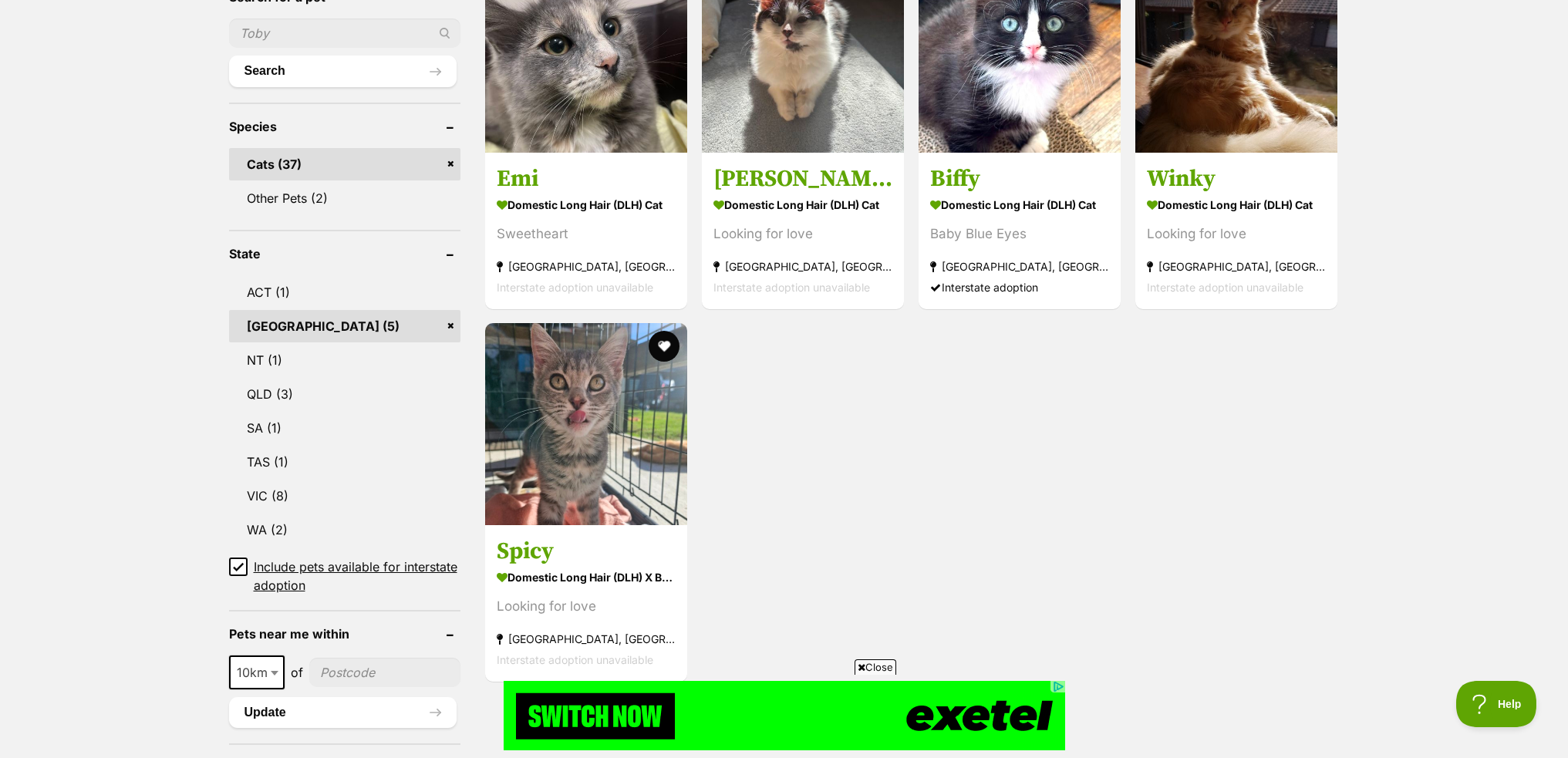
scroll to position [540, 0]
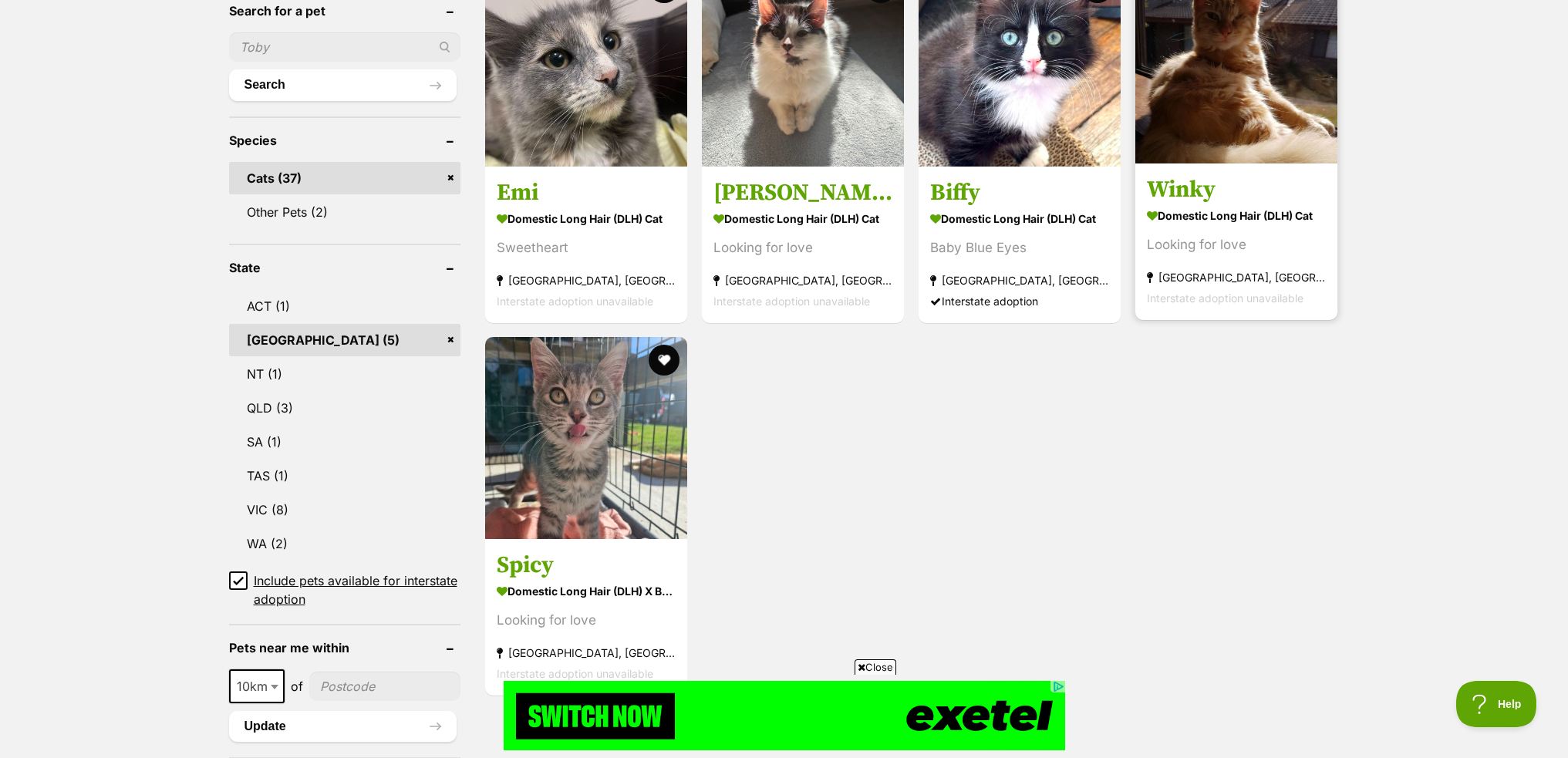
click at [1200, 138] on img at bounding box center [1235, 62] width 202 height 202
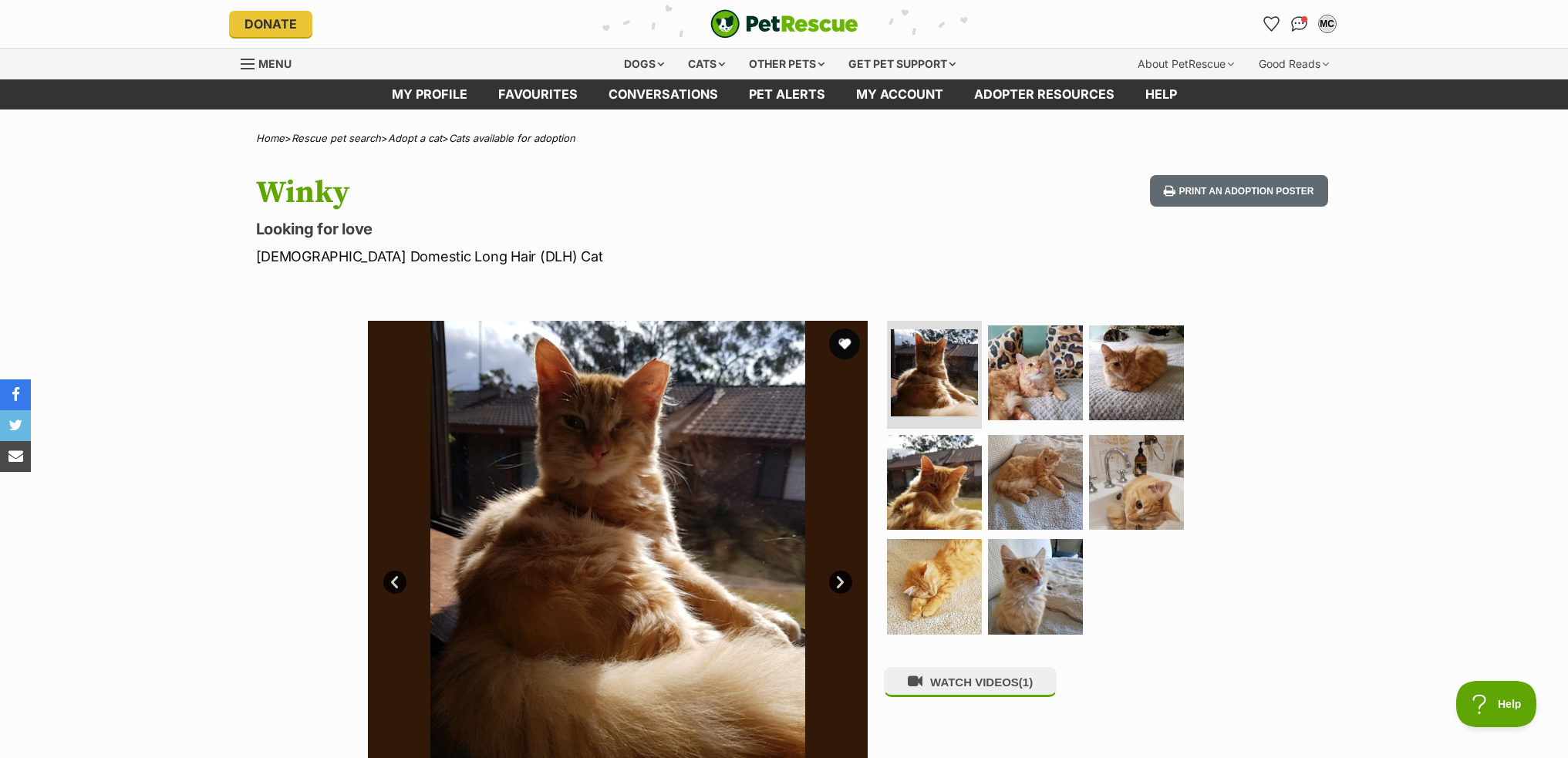
click at [837, 583] on link "Next" at bounding box center [840, 582] width 23 height 23
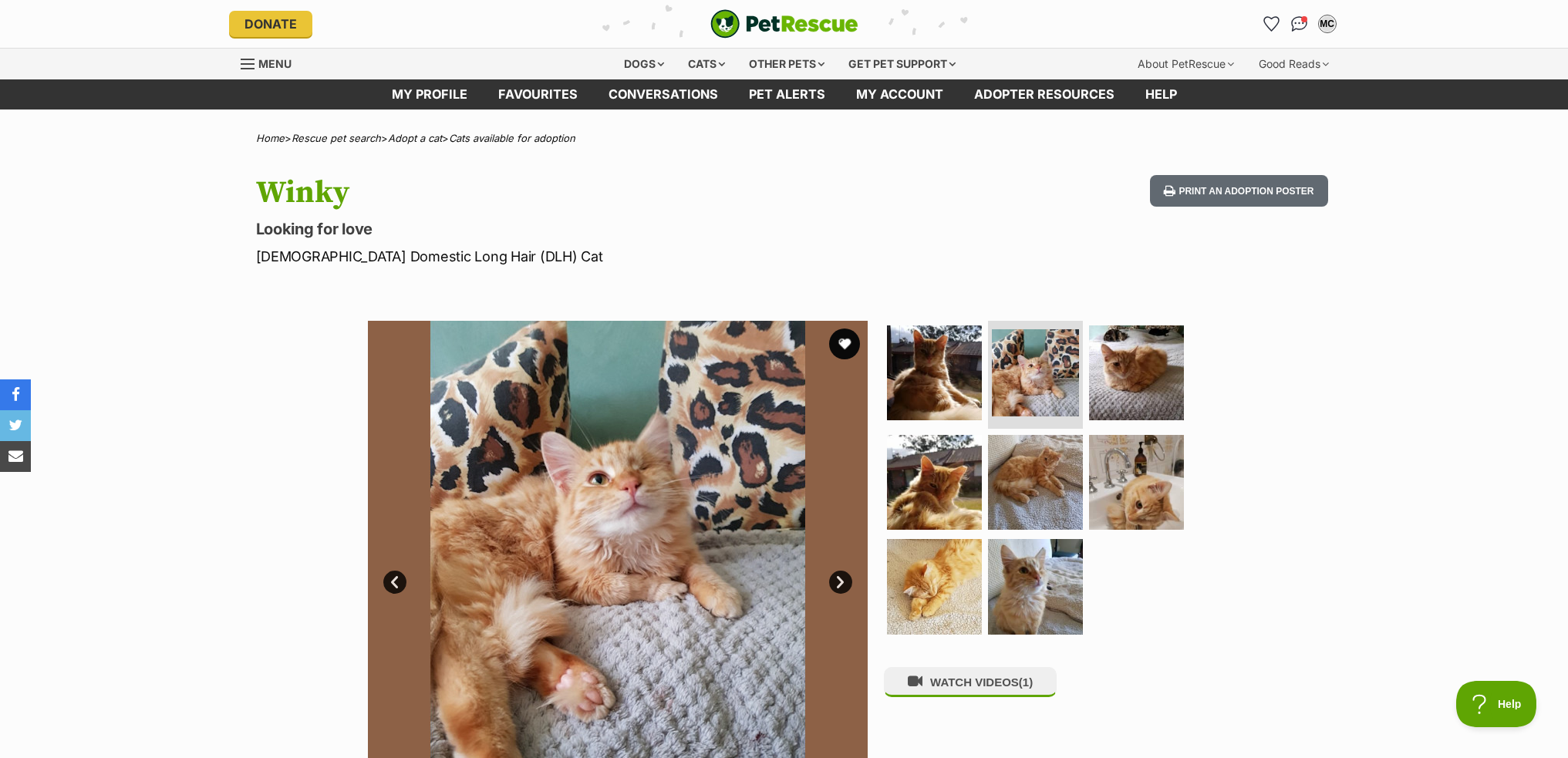
click at [837, 583] on link "Next" at bounding box center [840, 582] width 23 height 23
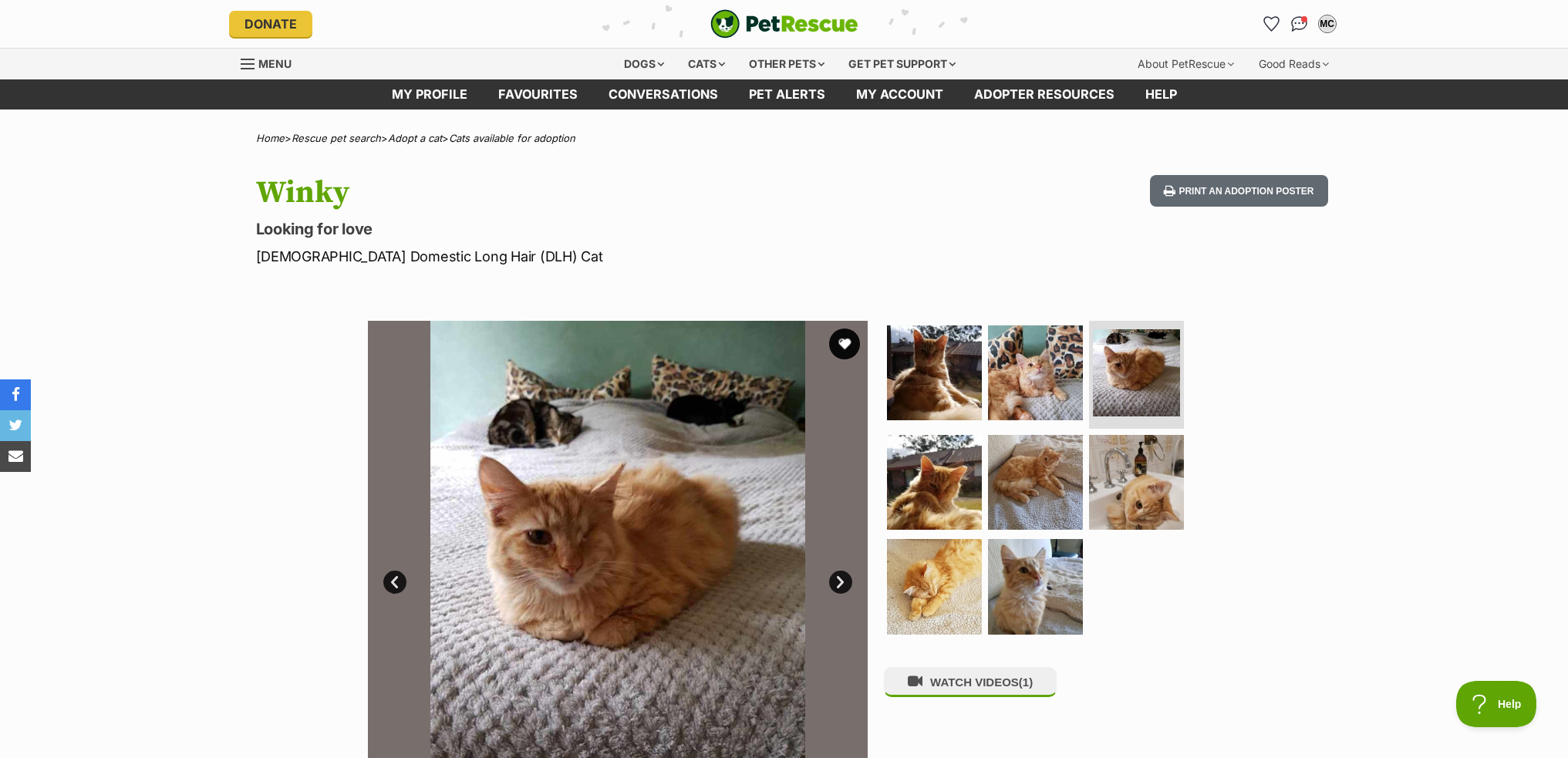
click at [837, 583] on link "Next" at bounding box center [840, 582] width 23 height 23
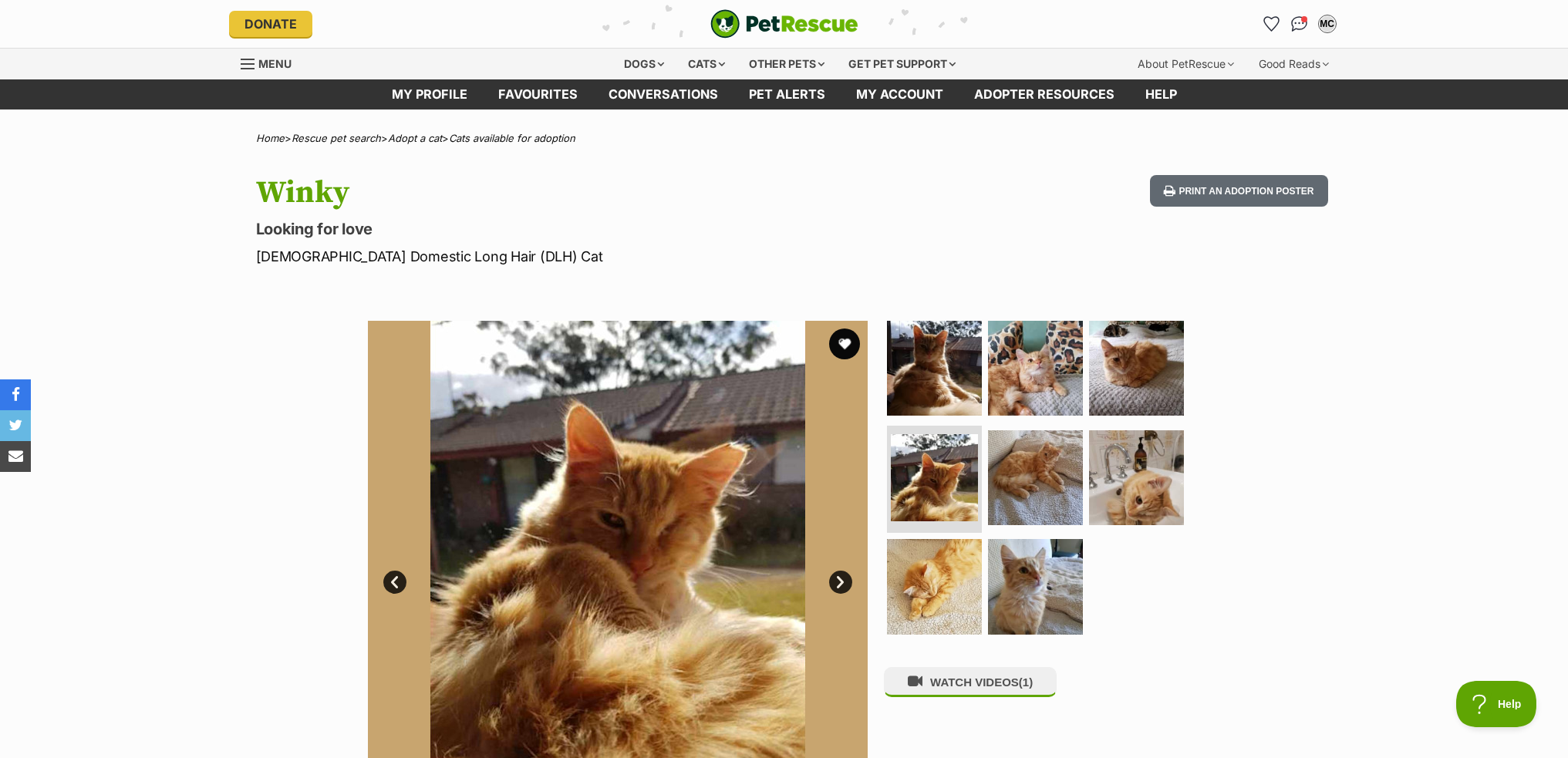
click at [837, 583] on link "Next" at bounding box center [840, 582] width 23 height 23
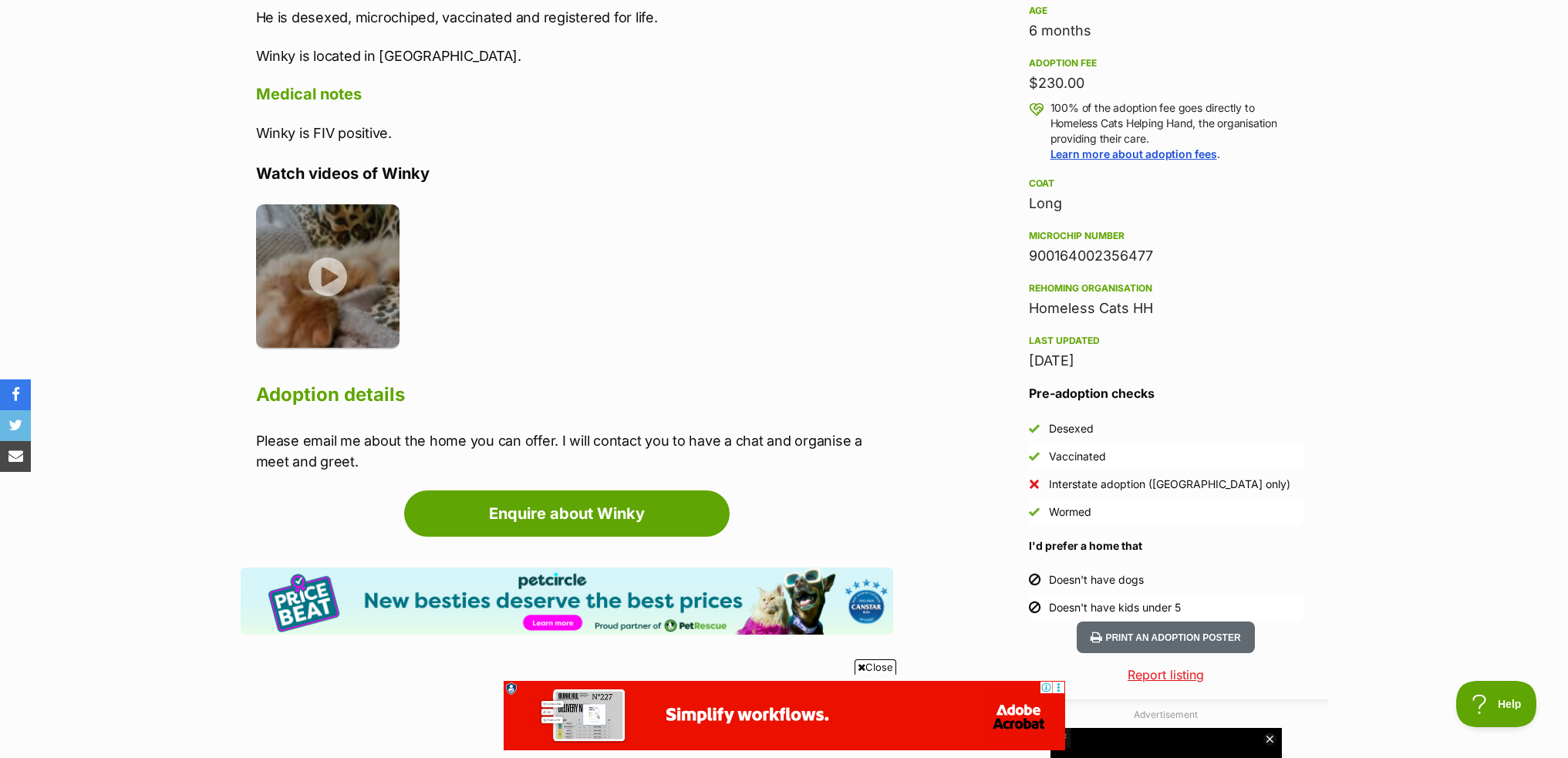
scroll to position [1079, 0]
